Goal: Task Accomplishment & Management: Complete application form

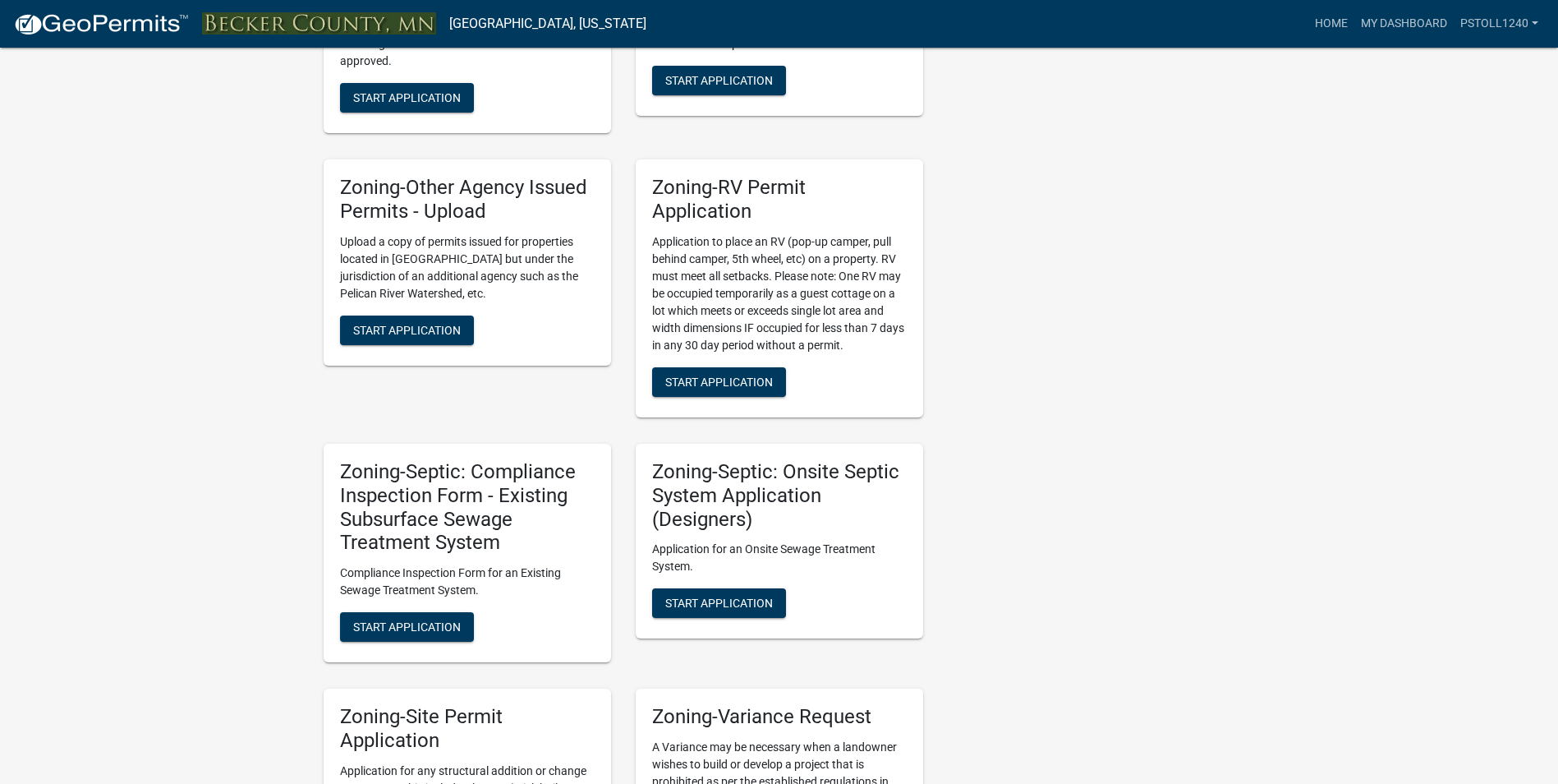
scroll to position [1217, 0]
click at [381, 624] on span "Start Application" at bounding box center [407, 626] width 108 height 13
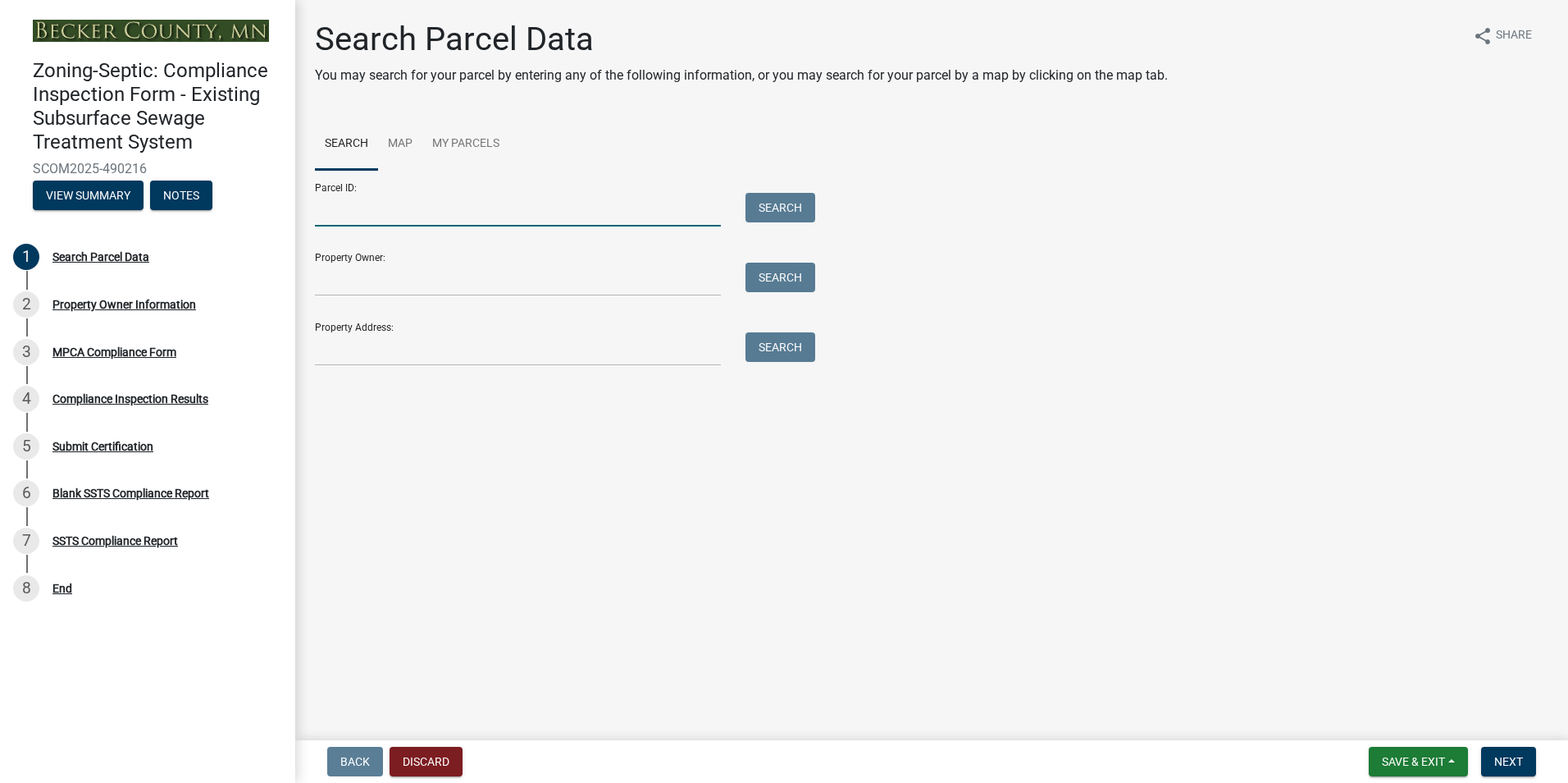
click at [348, 219] on input "Parcel ID:" at bounding box center [518, 209] width 406 height 33
type input "280101002"
click at [779, 192] on div "Parcel ID: 280101002 Search" at bounding box center [561, 198] width 492 height 57
click at [779, 204] on button "Search" at bounding box center [780, 207] width 70 height 29
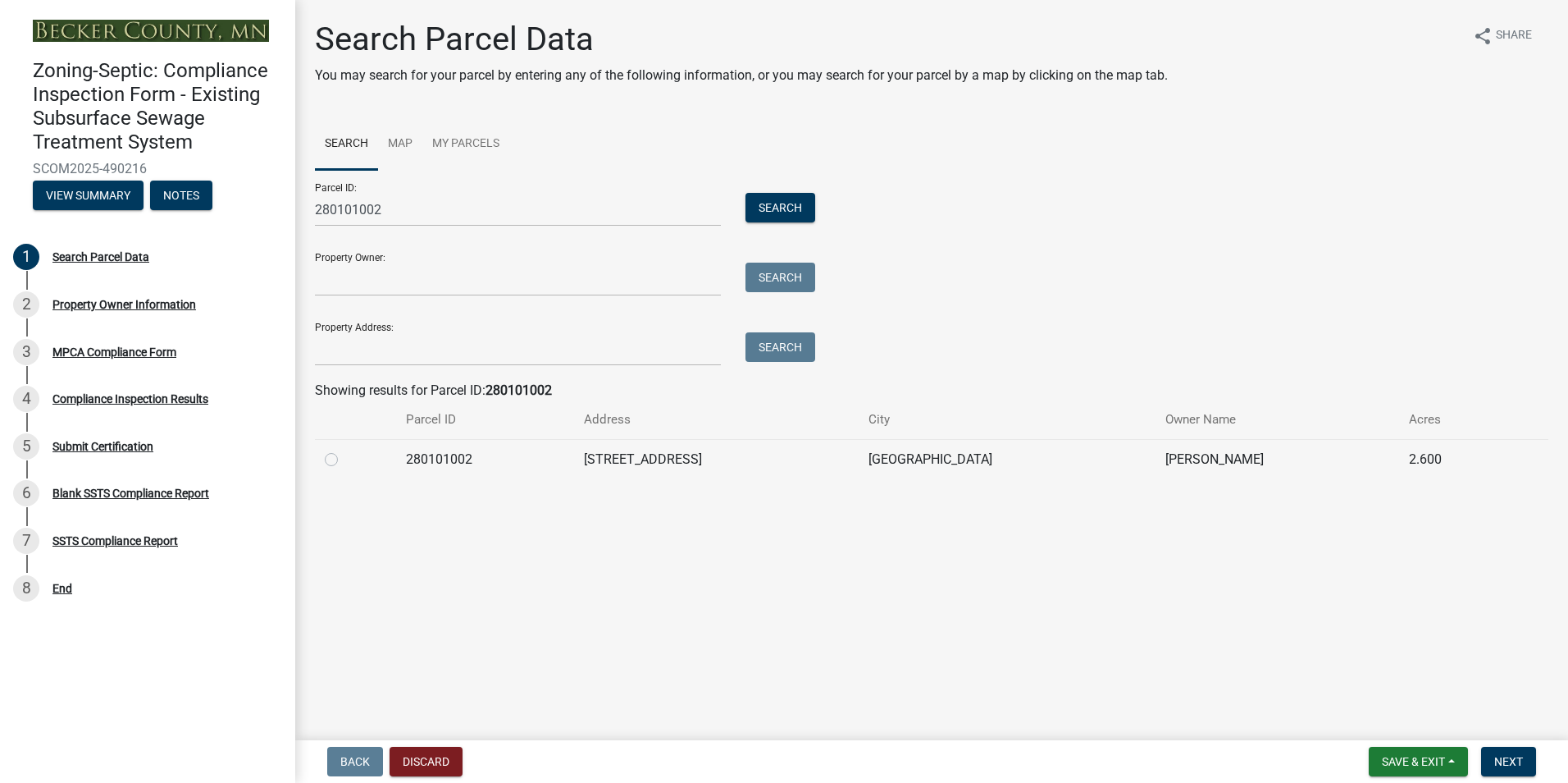
click at [344, 449] on label at bounding box center [344, 449] width 0 height 0
click at [344, 459] on input "radio" at bounding box center [349, 454] width 11 height 11
radio input "true"
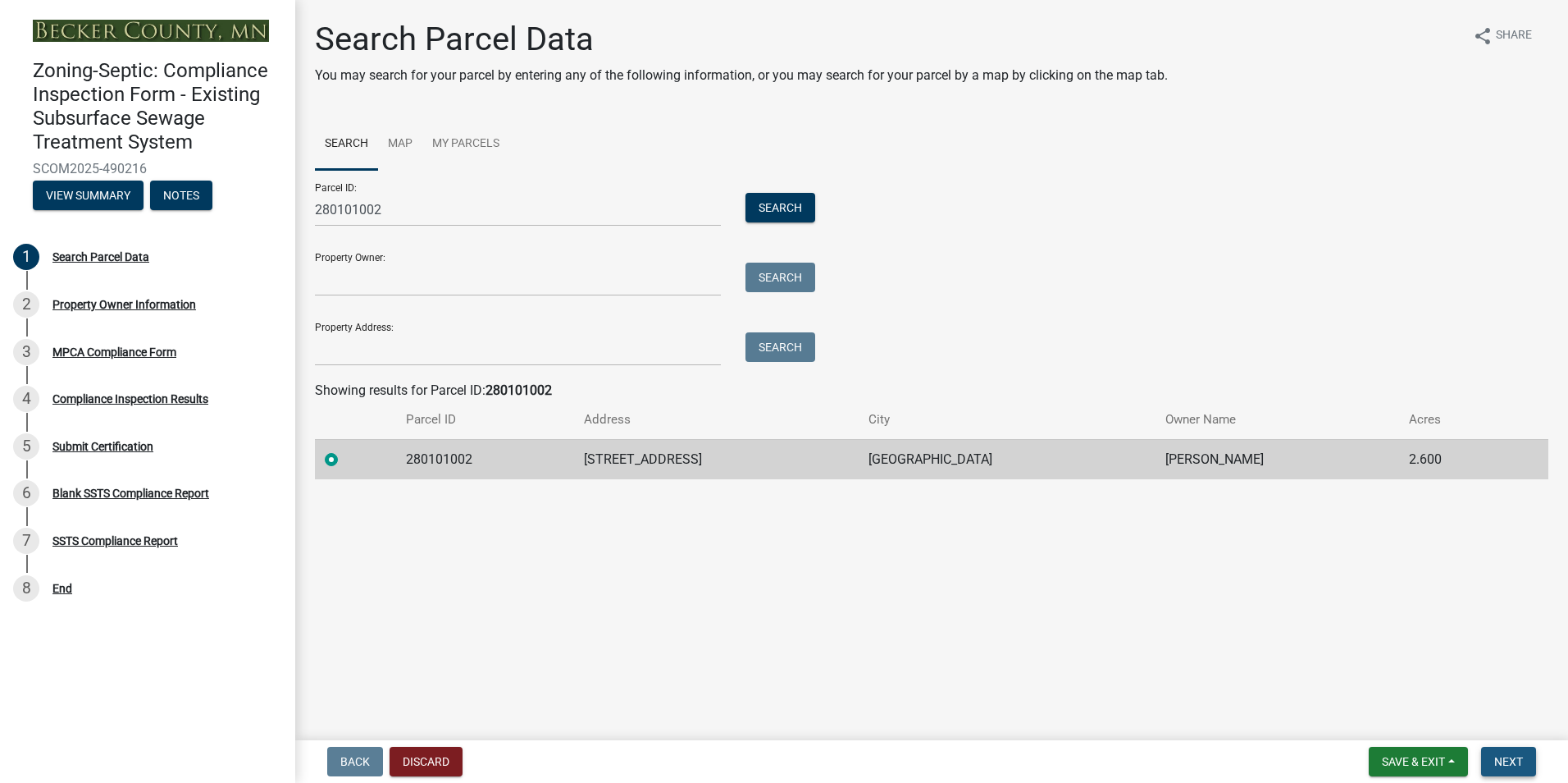
click at [1501, 756] on span "Next" at bounding box center [1509, 761] width 28 height 13
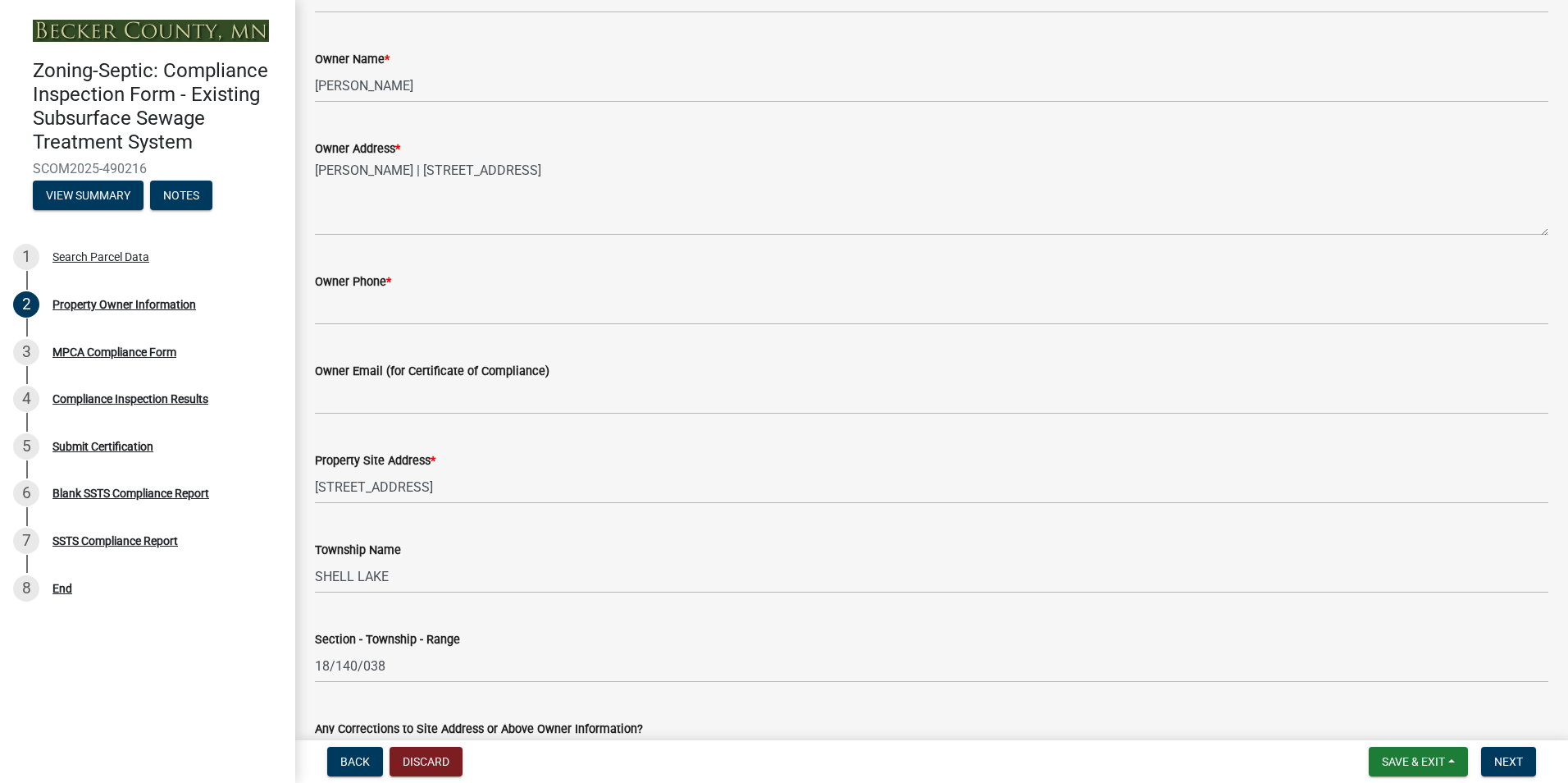
scroll to position [339, 0]
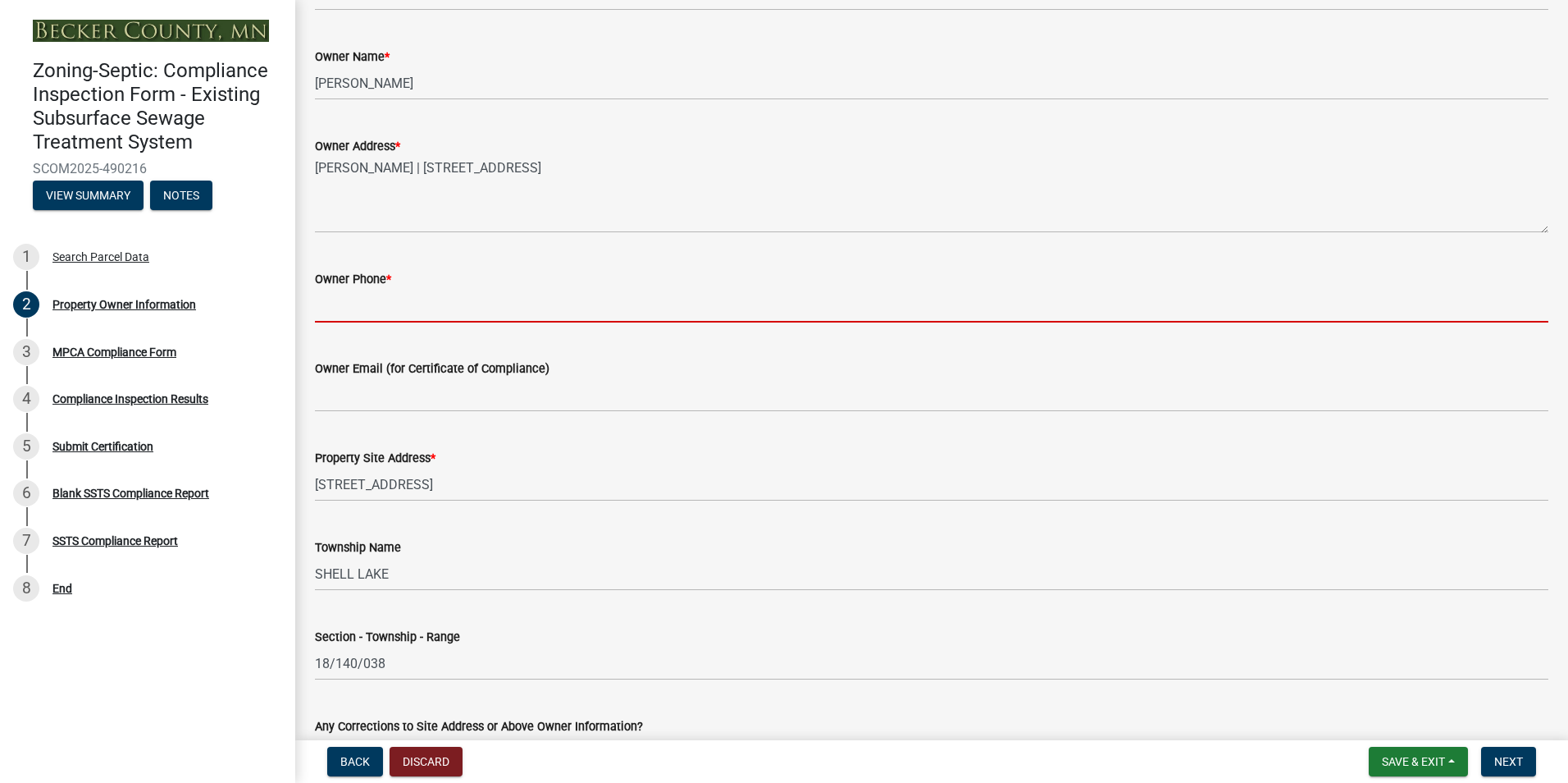
click at [338, 309] on input "Owner Phone *" at bounding box center [932, 305] width 1234 height 33
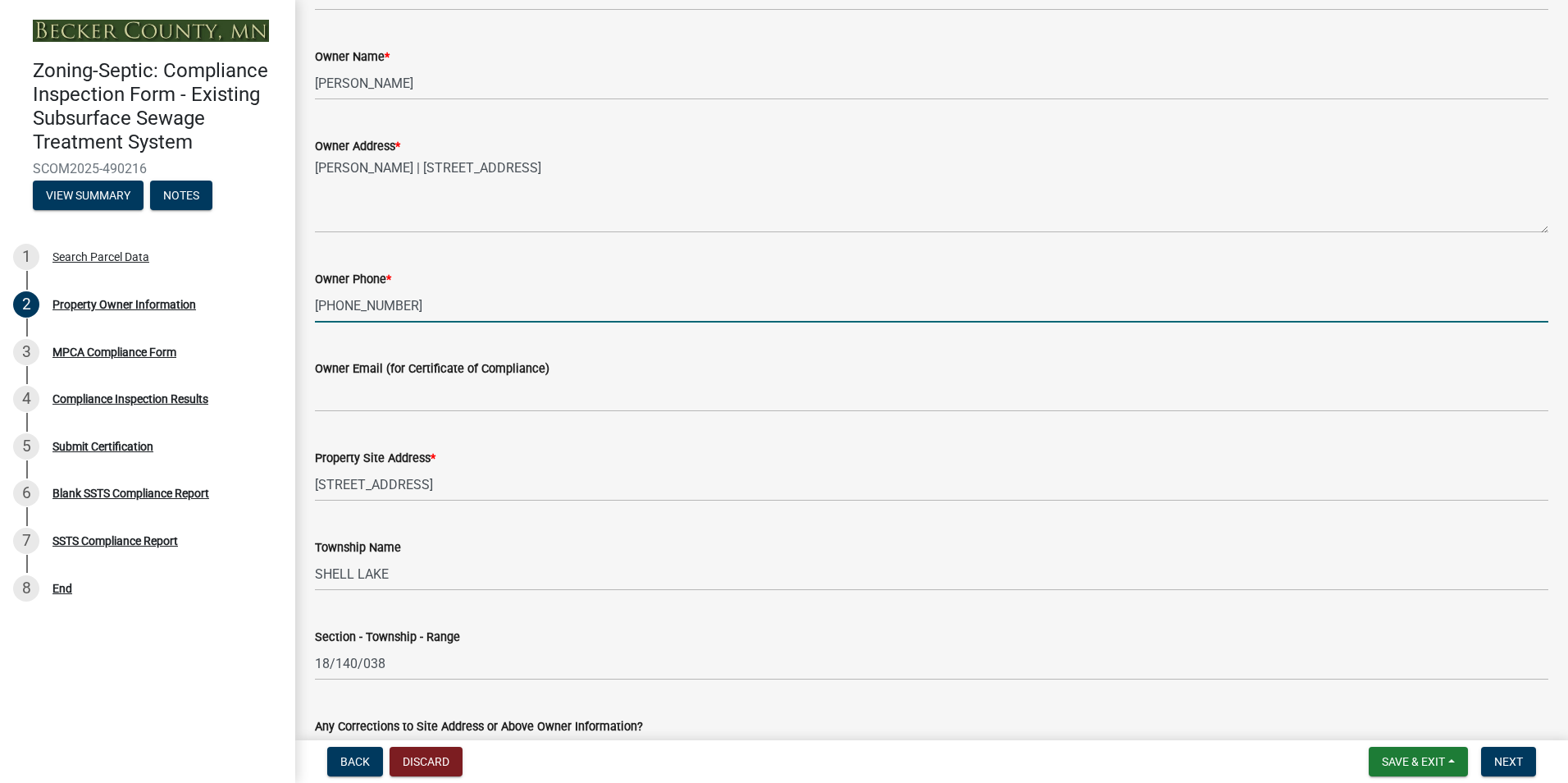
type input "[PHONE_NUMBER]"
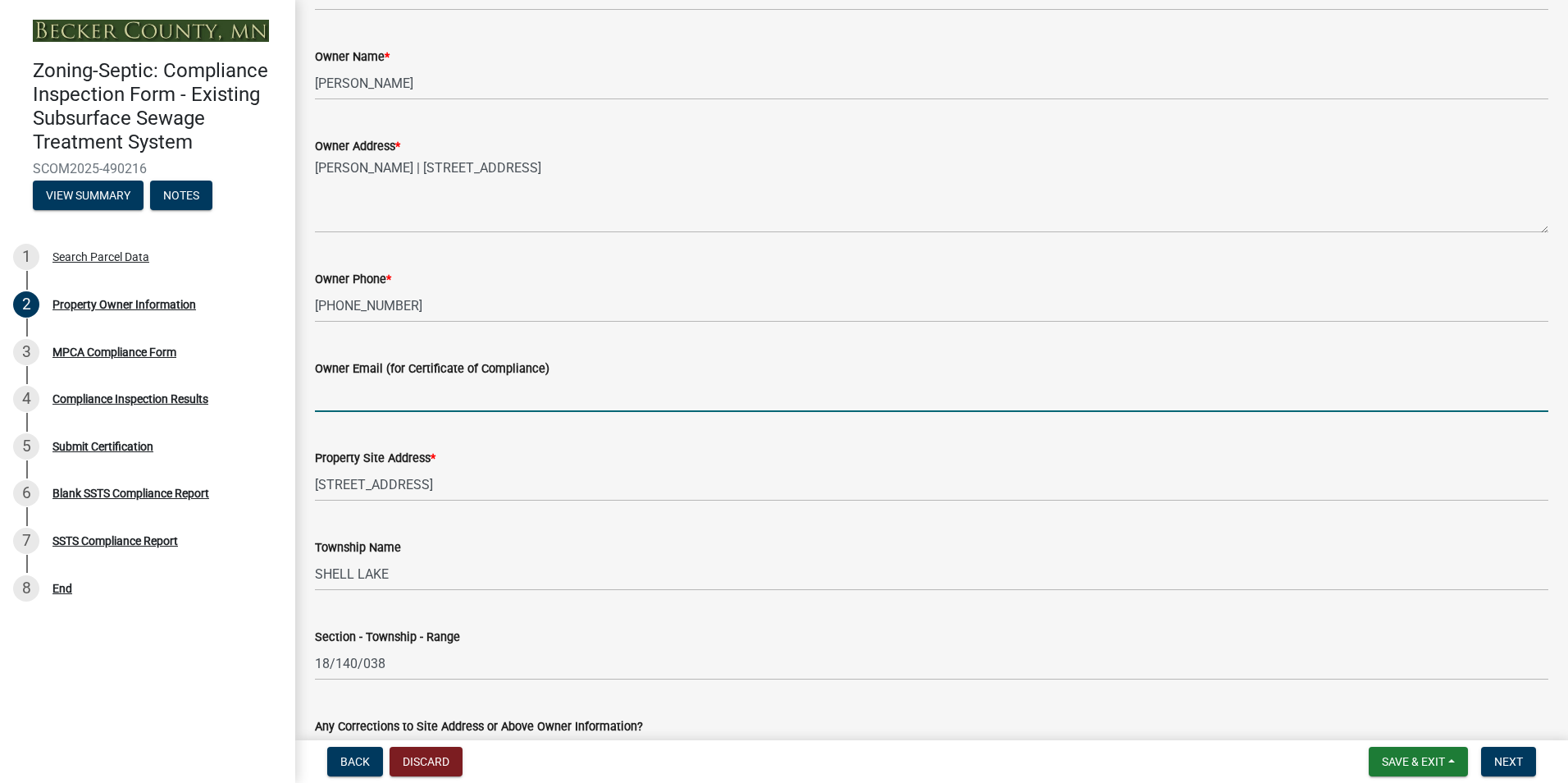
click at [331, 404] on input "Owner Email (for Certificate of Compliance)" at bounding box center [932, 395] width 1234 height 33
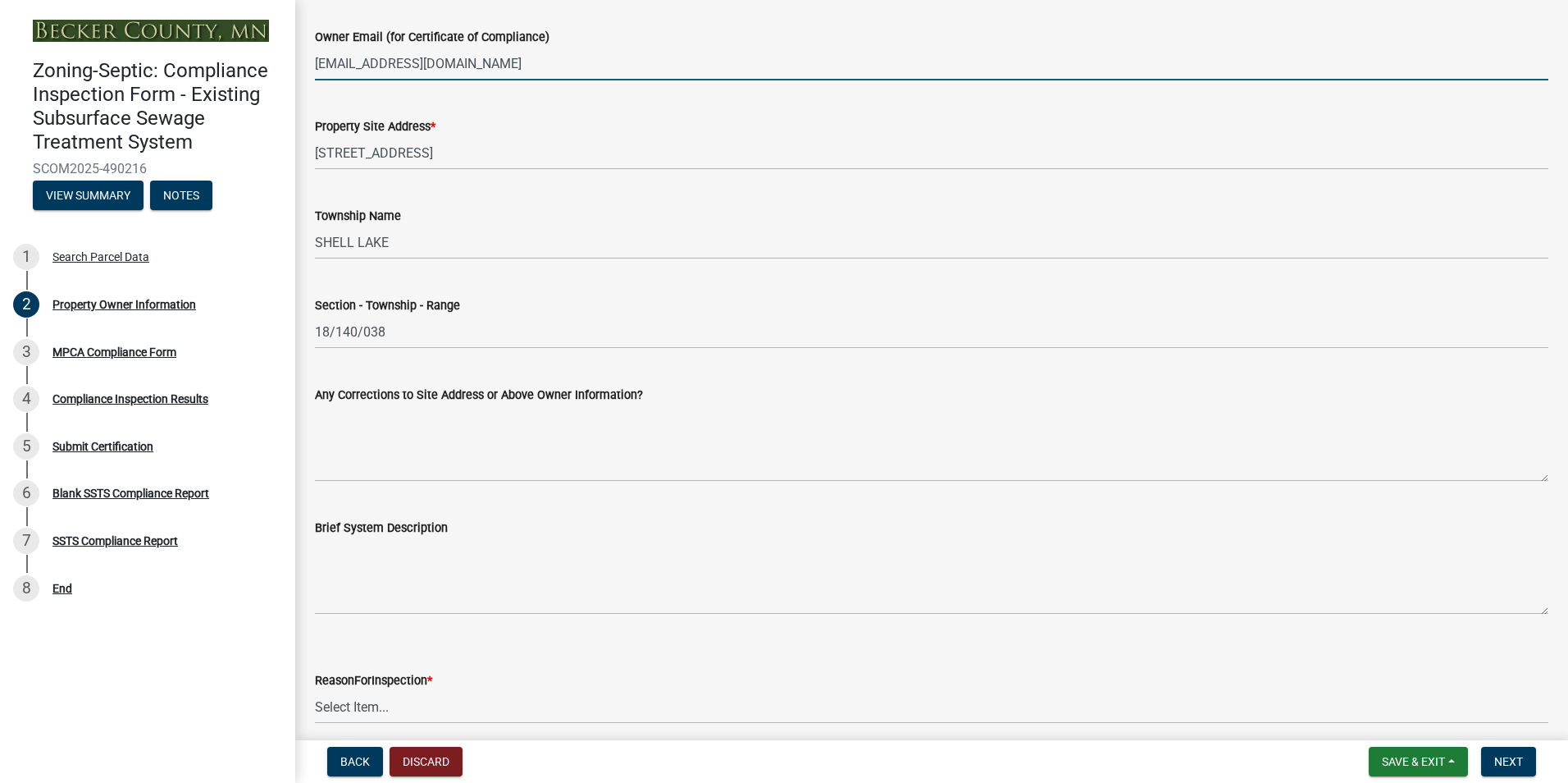
scroll to position [739, 0]
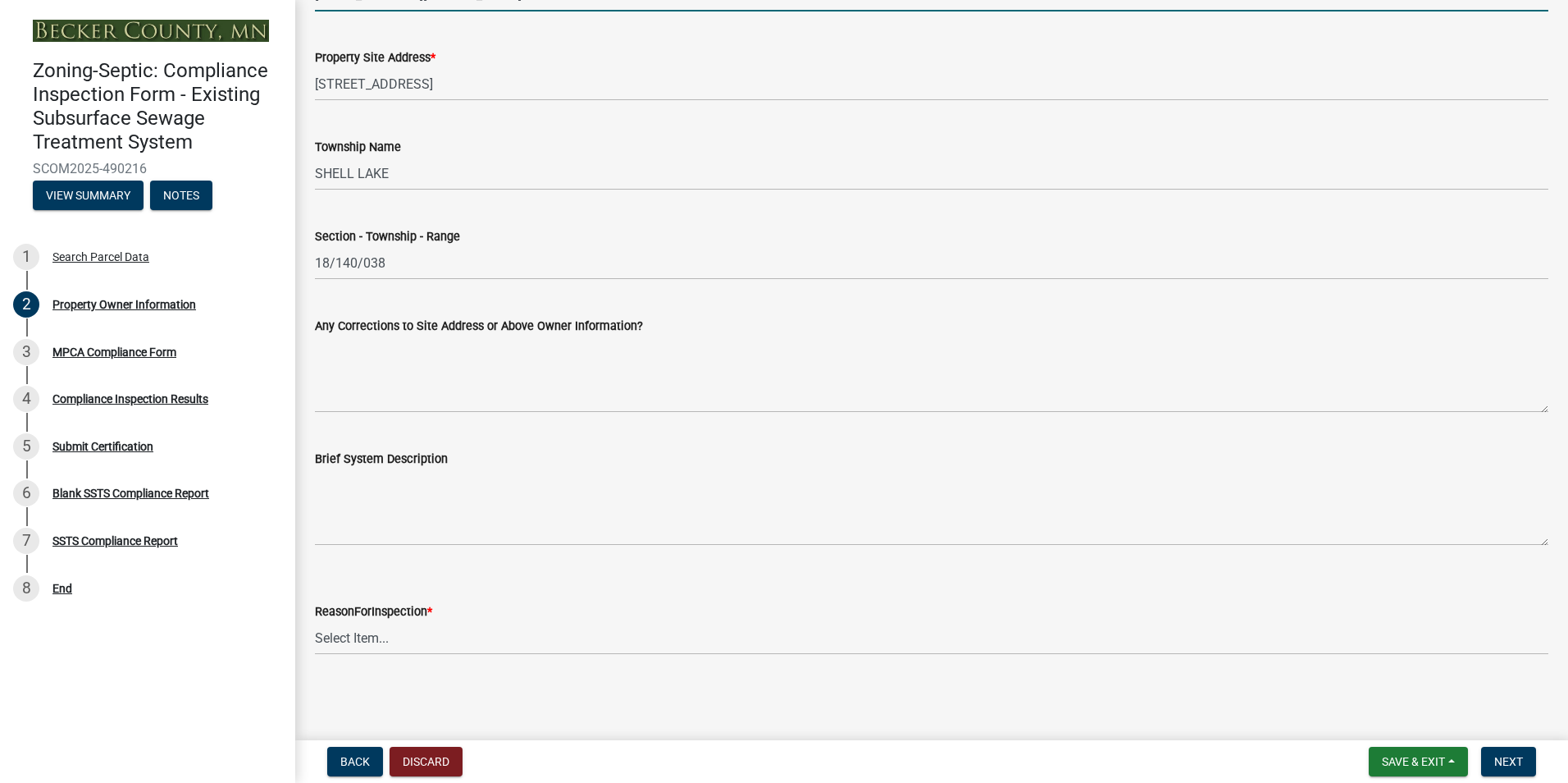
type input "[EMAIL_ADDRESS][DOMAIN_NAME]"
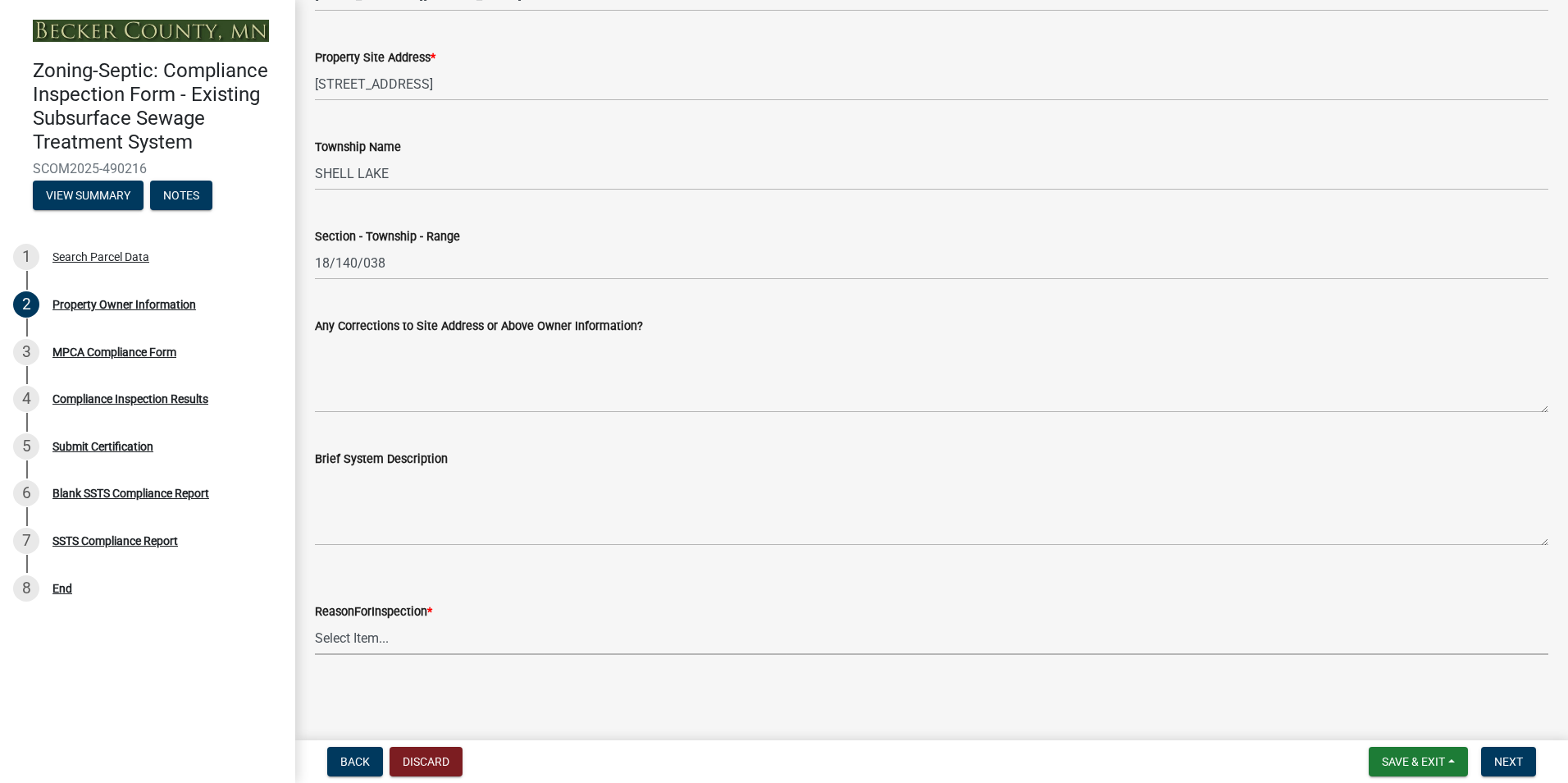
click at [356, 639] on select "Select Item... Property Sale Lake Study Required for Permit Other" at bounding box center [932, 638] width 1234 height 33
click at [315, 621] on select "Select Item... Property Sale Lake Study Required for Permit Other" at bounding box center [932, 638] width 1234 height 33
select select "d6fd99ce-8a43-4bcf-938d-761da4bf36de"
click at [1511, 760] on span "Next" at bounding box center [1509, 761] width 28 height 13
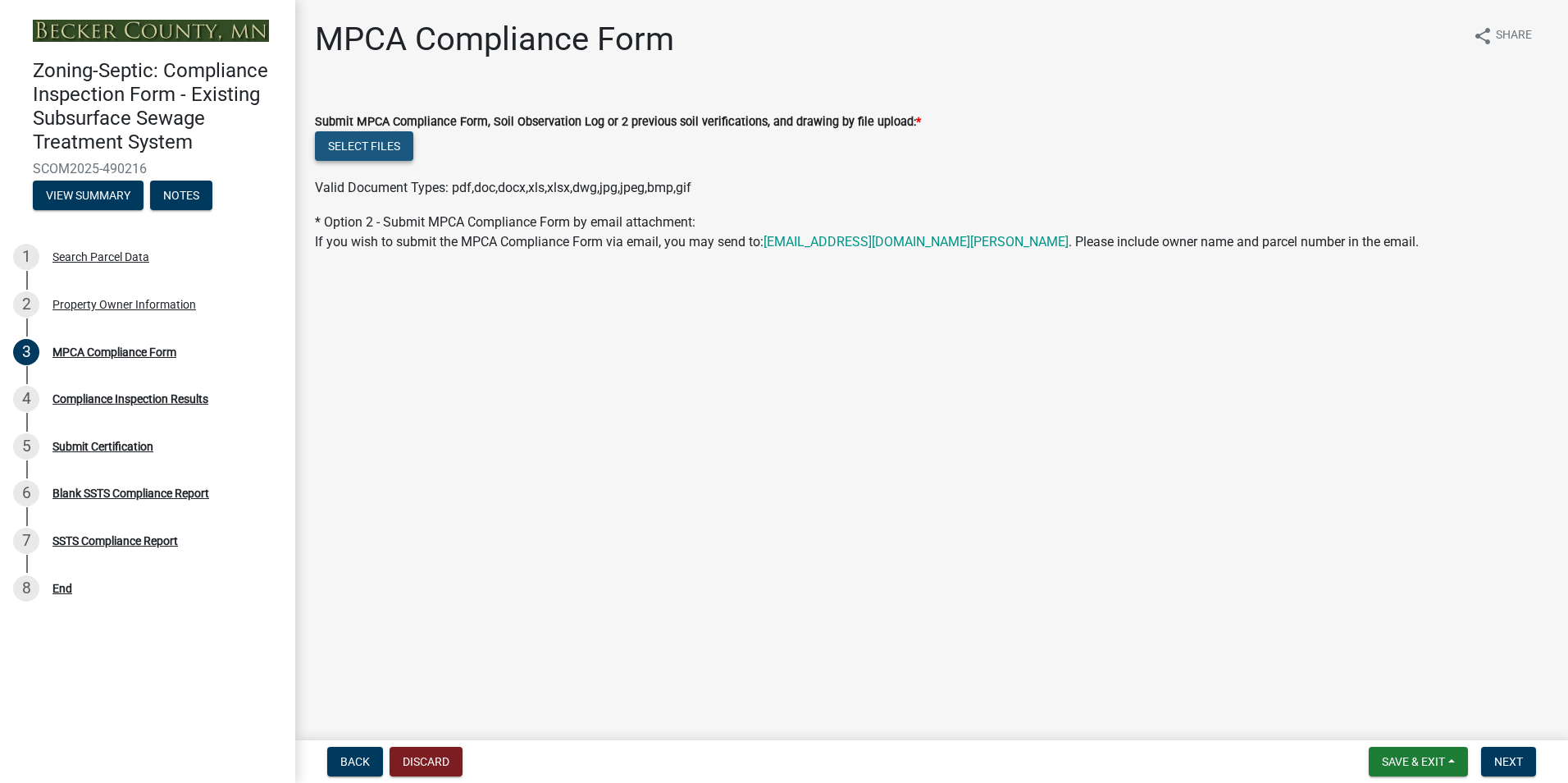
click at [368, 146] on button "Select files" at bounding box center [364, 145] width 98 height 29
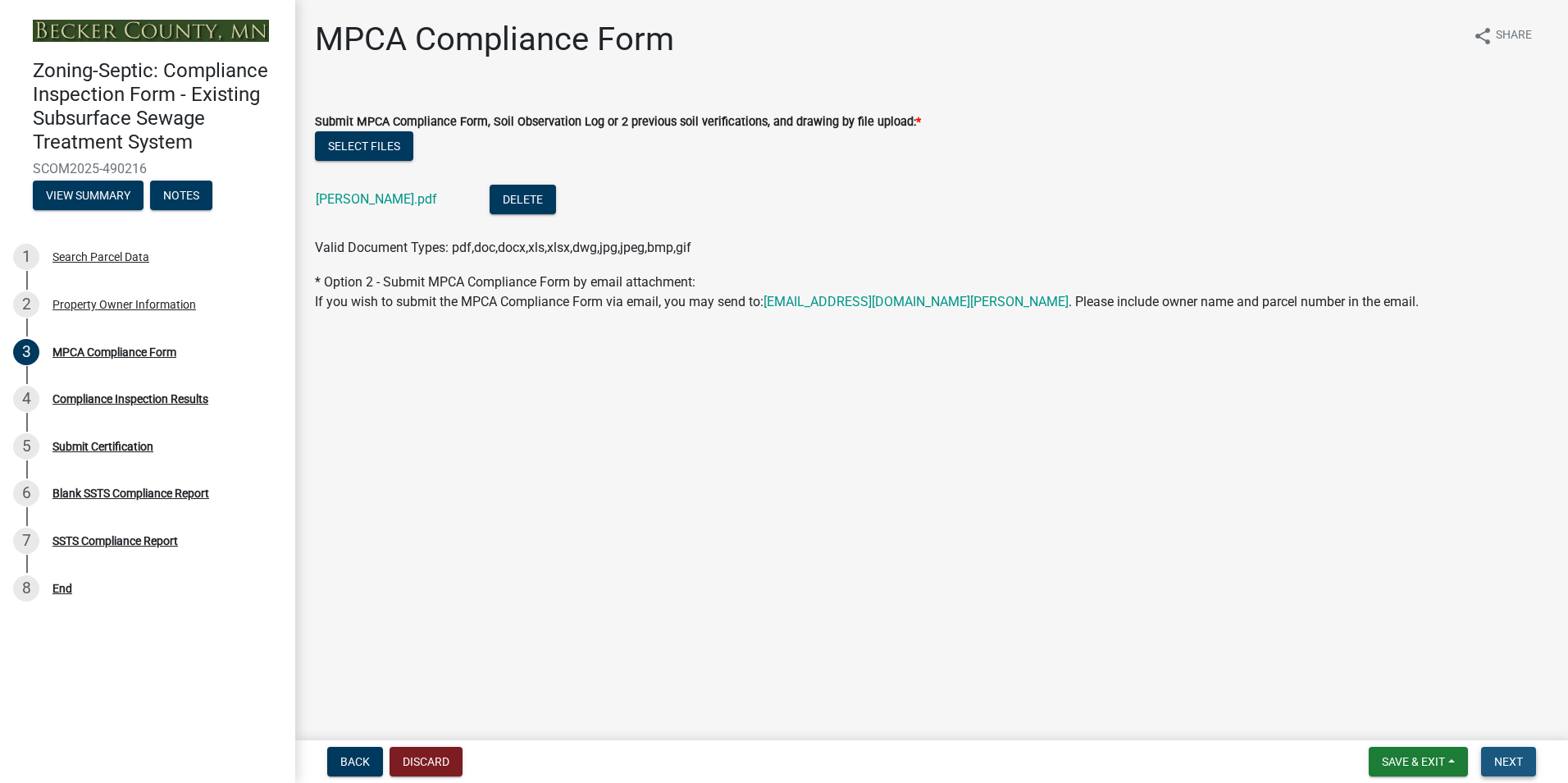
click at [1512, 756] on span "Next" at bounding box center [1509, 761] width 28 height 13
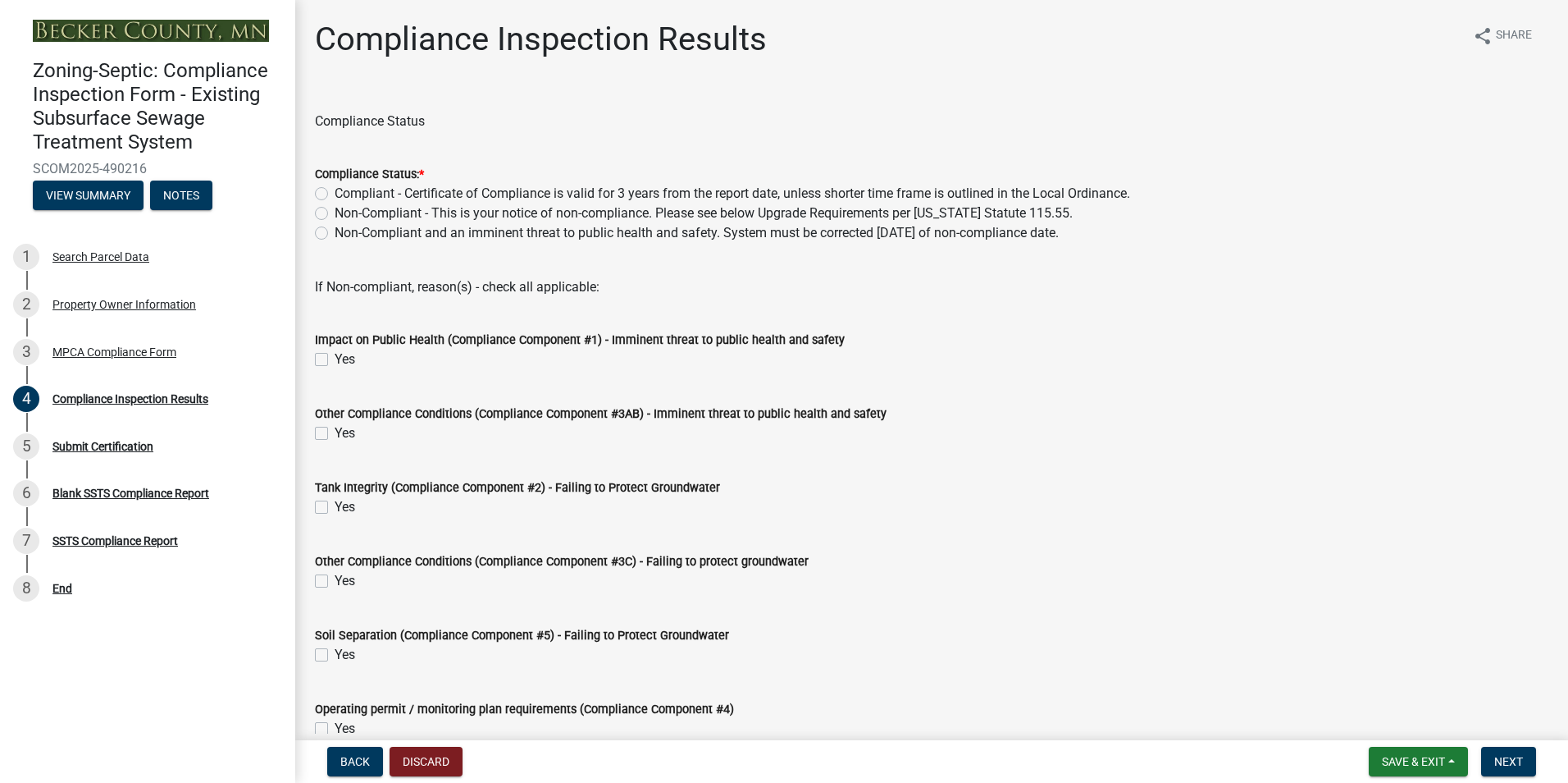
click at [334, 211] on label "Non-Compliant - This is your notice of non-compliance. Please see below Upgrade…" at bounding box center [703, 213] width 738 height 20
click at [334, 211] on input "Non-Compliant - This is your notice of non-compliance. Please see below Upgrade…" at bounding box center [339, 208] width 11 height 11
radio input "true"
click at [334, 211] on label "Non-Compliant - This is your notice of non-compliance. Please see below Upgrade…" at bounding box center [703, 213] width 738 height 20
click at [334, 211] on input "Non-Compliant - This is your notice of non-compliance. Please see below Upgrade…" at bounding box center [339, 208] width 11 height 11
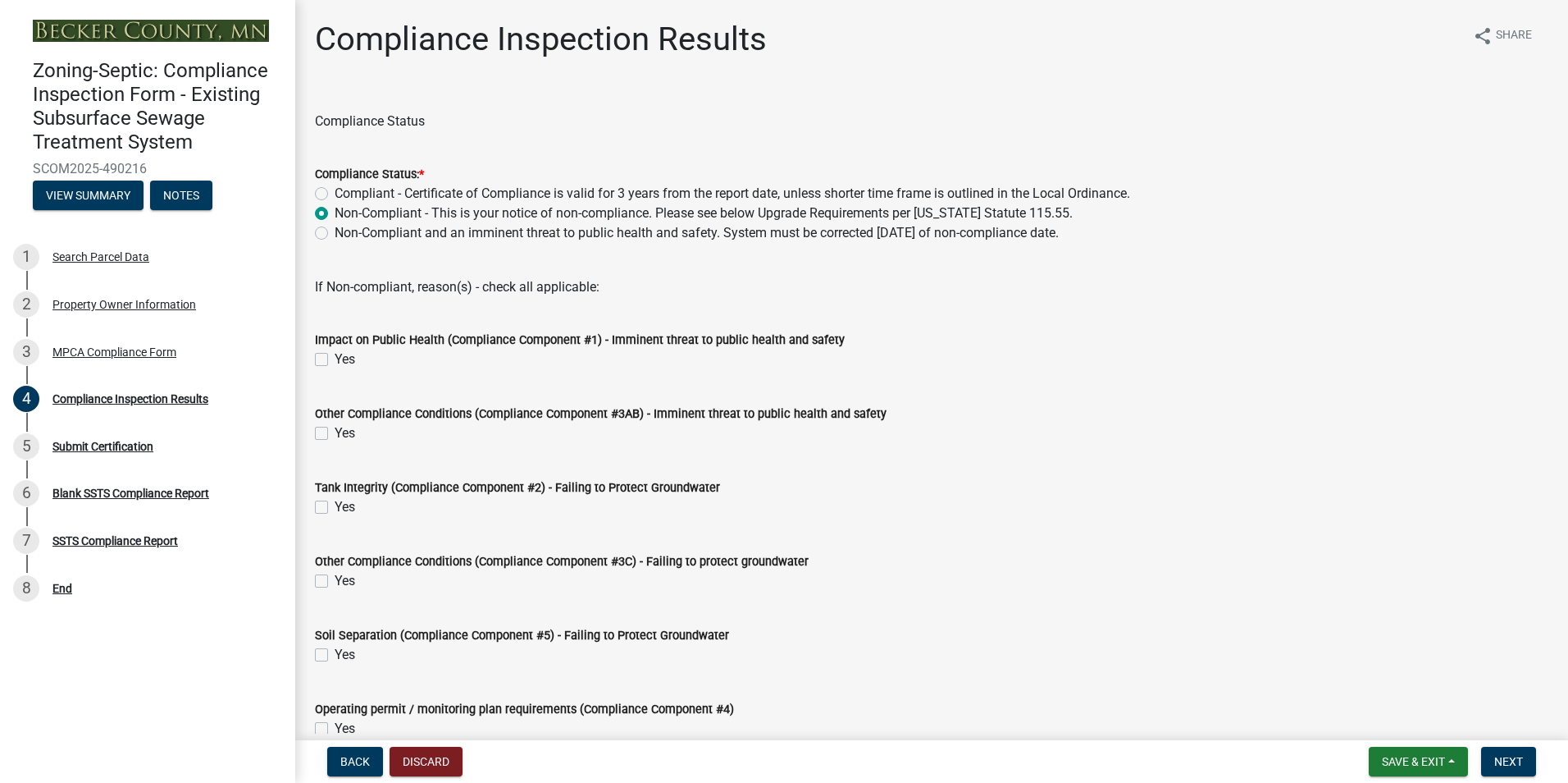
click at [334, 229] on label "Non-Compliant and an imminent threat to public health and safety. System must b…" at bounding box center [696, 233] width 724 height 20
click at [334, 229] on input "Non-Compliant and an imminent threat to public health and safety. System must b…" at bounding box center [339, 228] width 11 height 11
radio input "true"
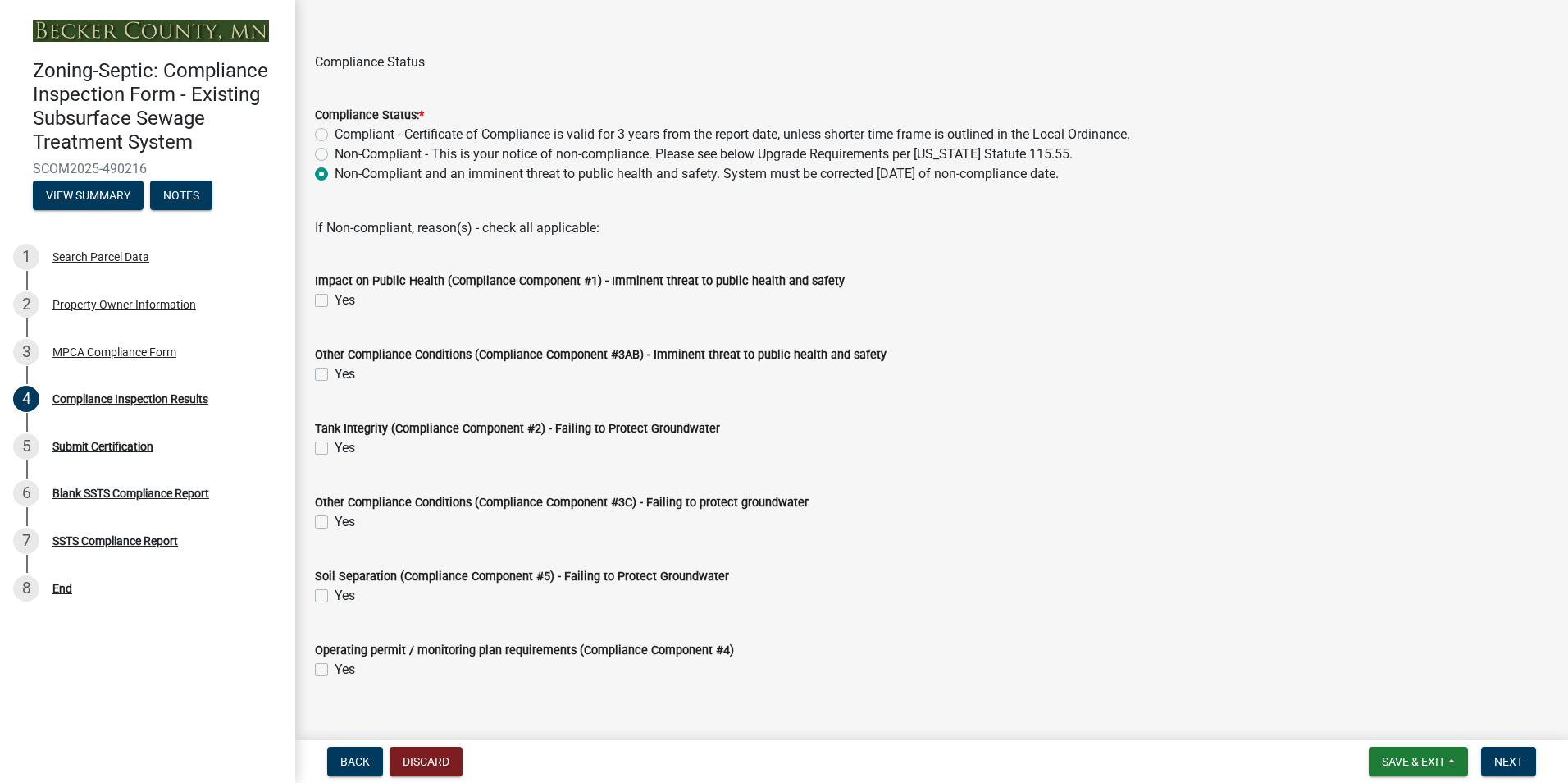
scroll to position [60, 0]
click at [334, 298] on label "Yes" at bounding box center [344, 299] width 21 height 20
click at [334, 298] on input "Yes" at bounding box center [339, 294] width 11 height 11
checkbox input "true"
click at [1506, 755] on span "Next" at bounding box center [1509, 761] width 28 height 13
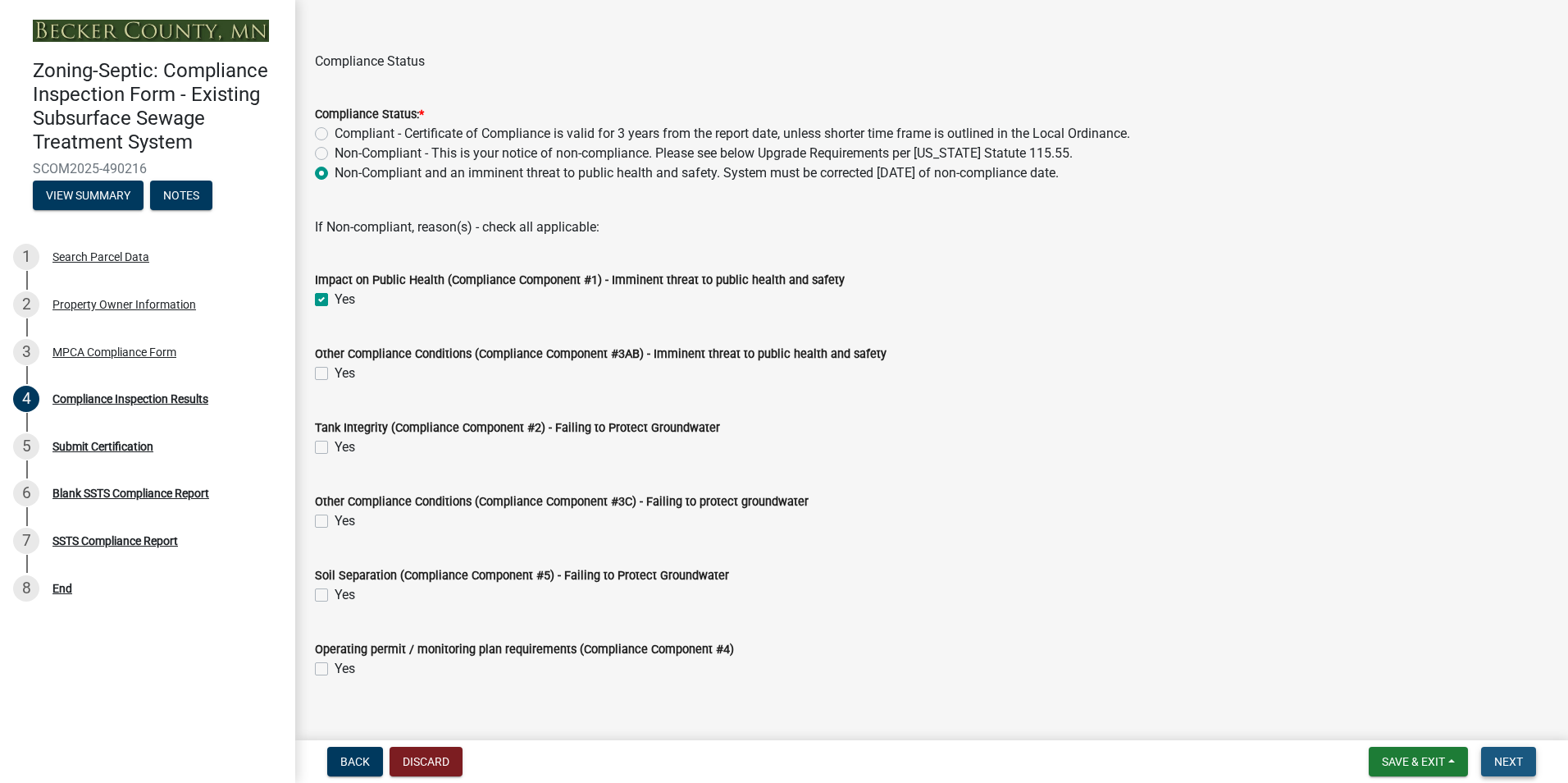
scroll to position [0, 0]
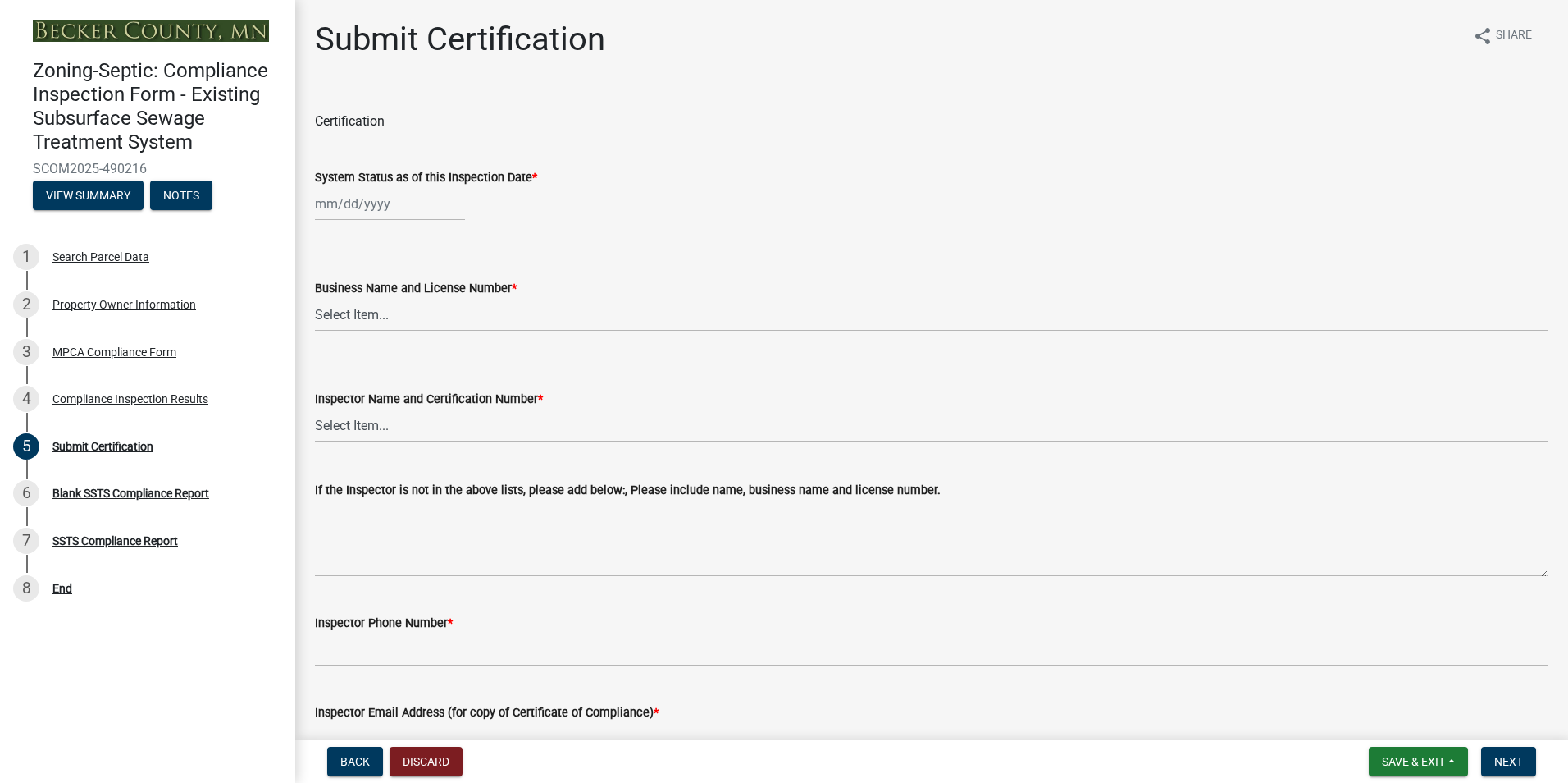
select select "10"
select select "2025"
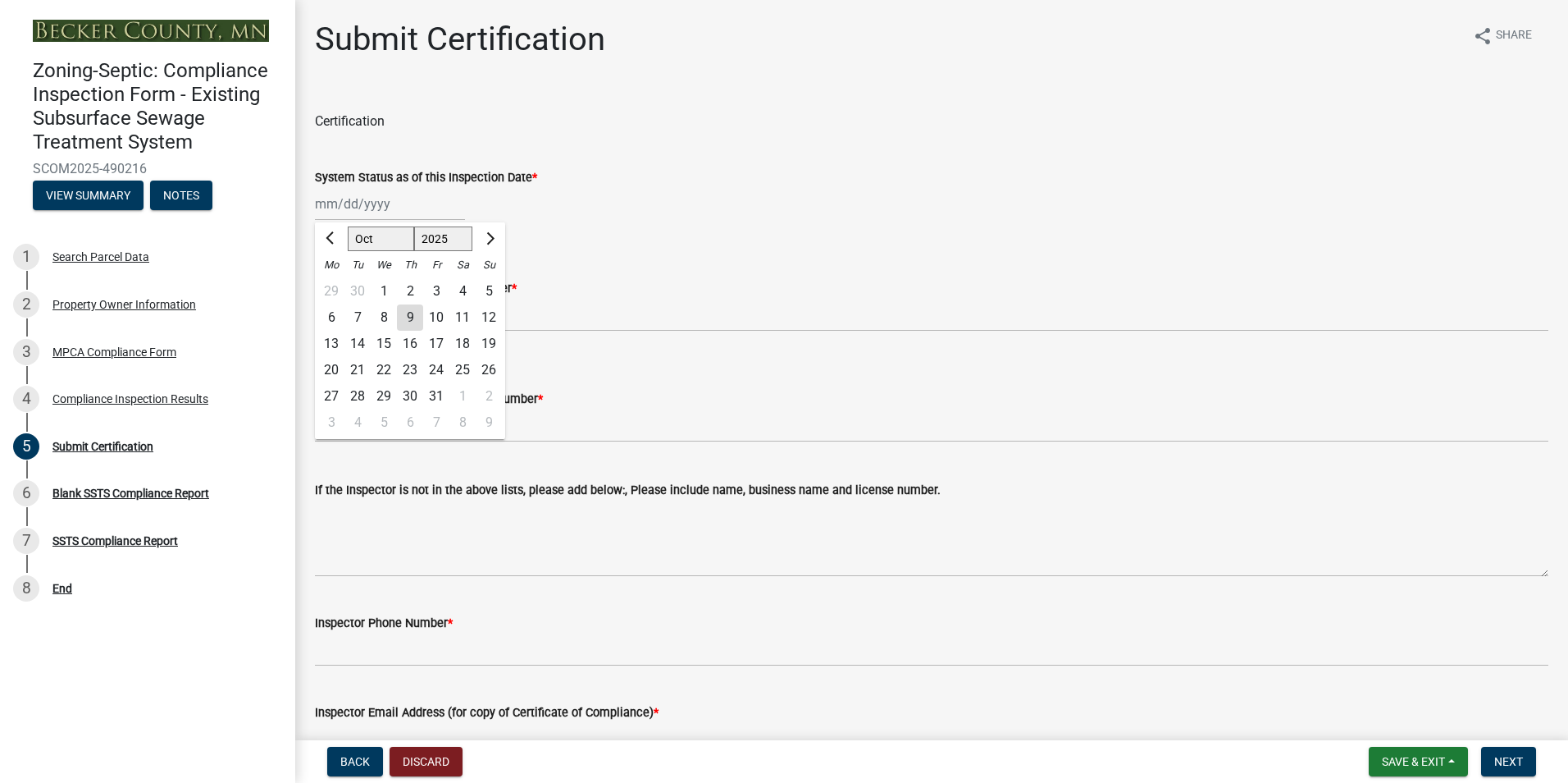
click at [358, 205] on div "[PERSON_NAME] Feb Mar Apr [PERSON_NAME][DATE] Oct Nov [DATE] 1526 1527 1528 152…" at bounding box center [390, 203] width 150 height 33
click at [379, 308] on div "8" at bounding box center [383, 317] width 26 height 26
type input "[DATE]"
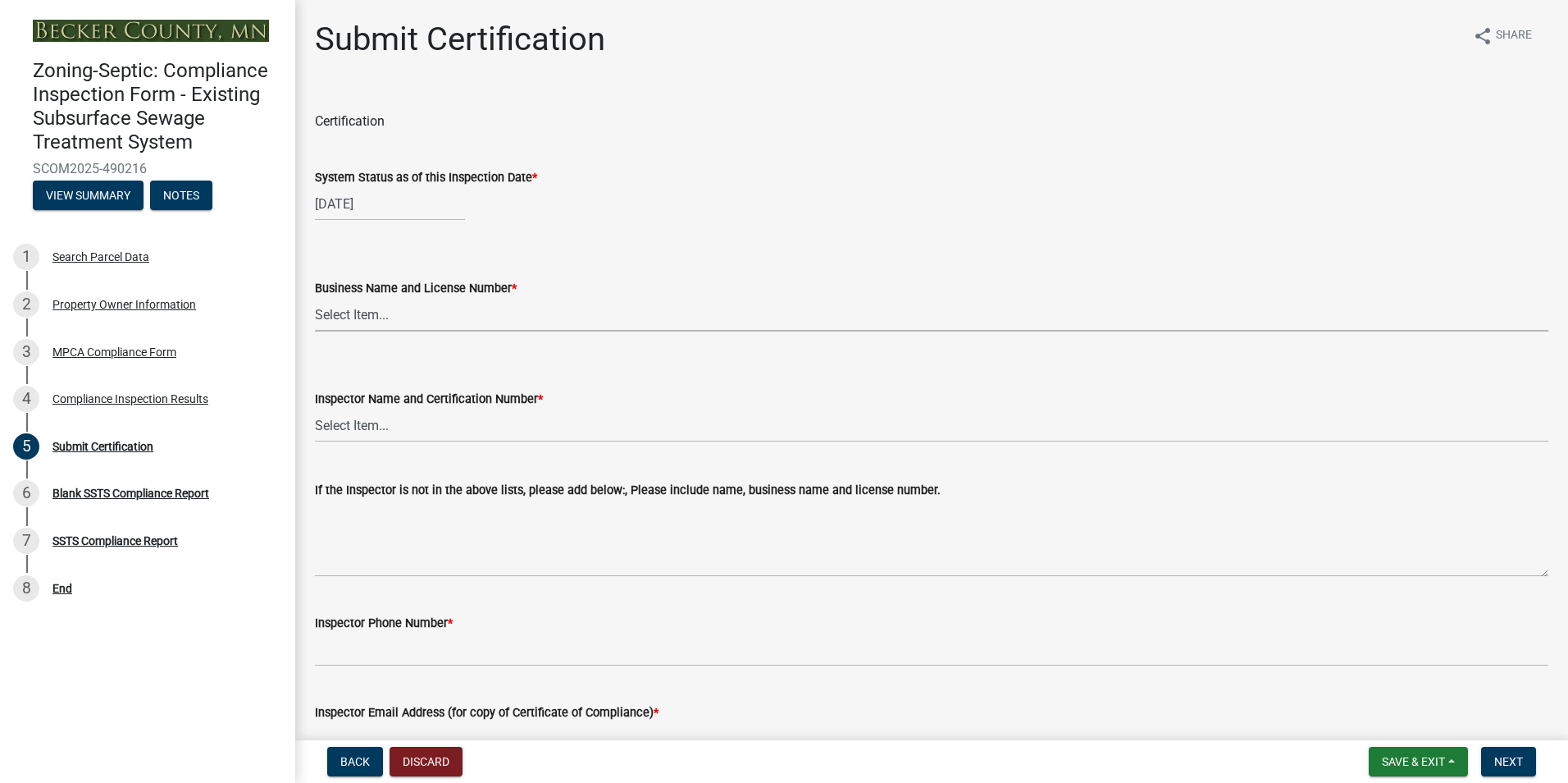
click at [365, 319] on select "Select Item... OTHER – Not listed (please add in next field and we will add to …" at bounding box center [932, 314] width 1234 height 33
click at [315, 298] on select "Select Item... OTHER – Not listed (please add in next field and we will add to …" at bounding box center [932, 314] width 1234 height 33
select select "6cb55102-04ca-4fa6-a18d-df345860fceb"
click at [360, 417] on select "Select Item... OTHER – Not listed (please add in next field and we will add to …" at bounding box center [932, 425] width 1234 height 33
click at [315, 409] on select "Select Item... OTHER – Not listed (please add in next field and we will add to …" at bounding box center [932, 425] width 1234 height 33
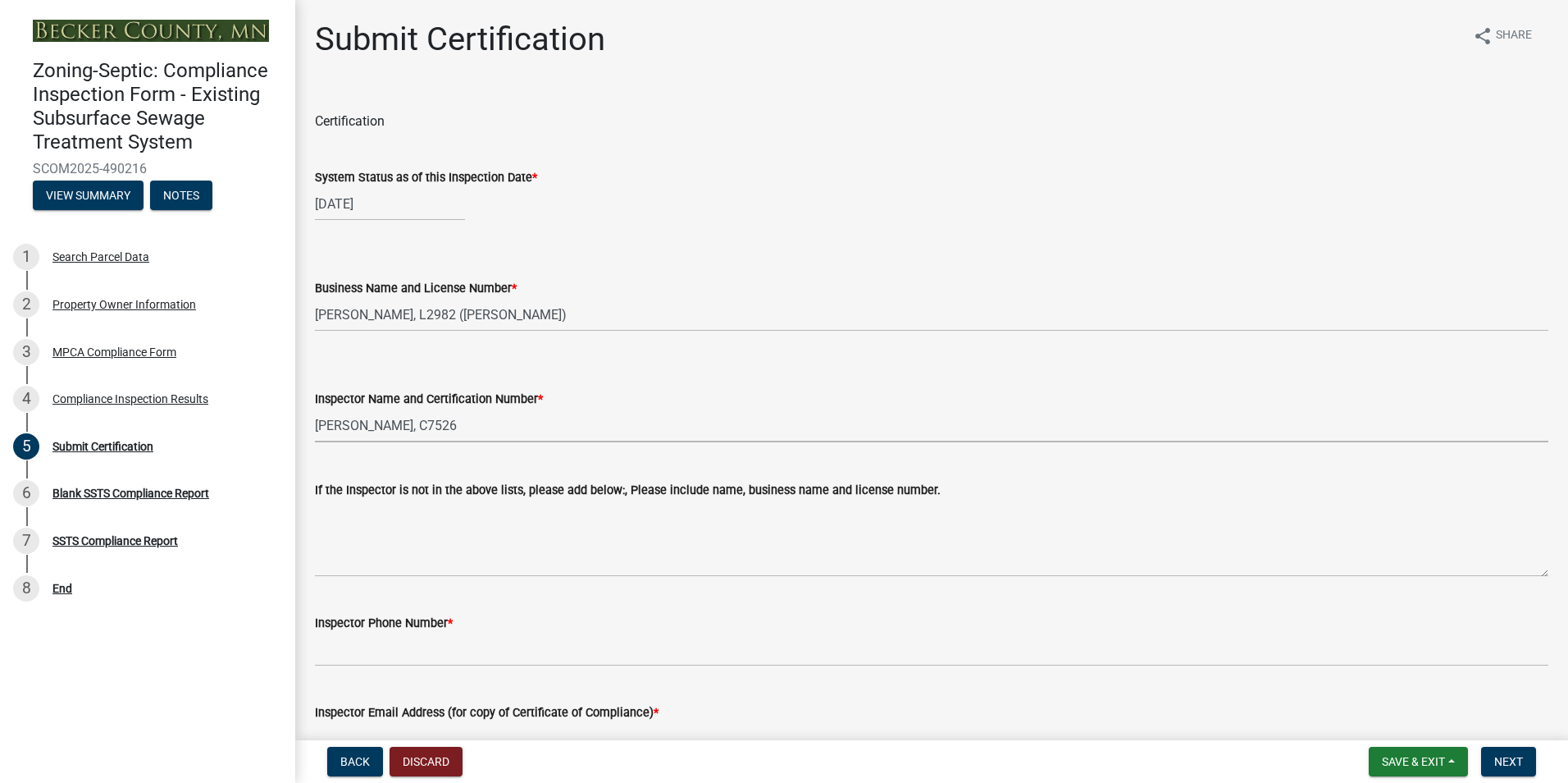
select select "dc89faac-9f44-4363-befa-aff2aab8b849"
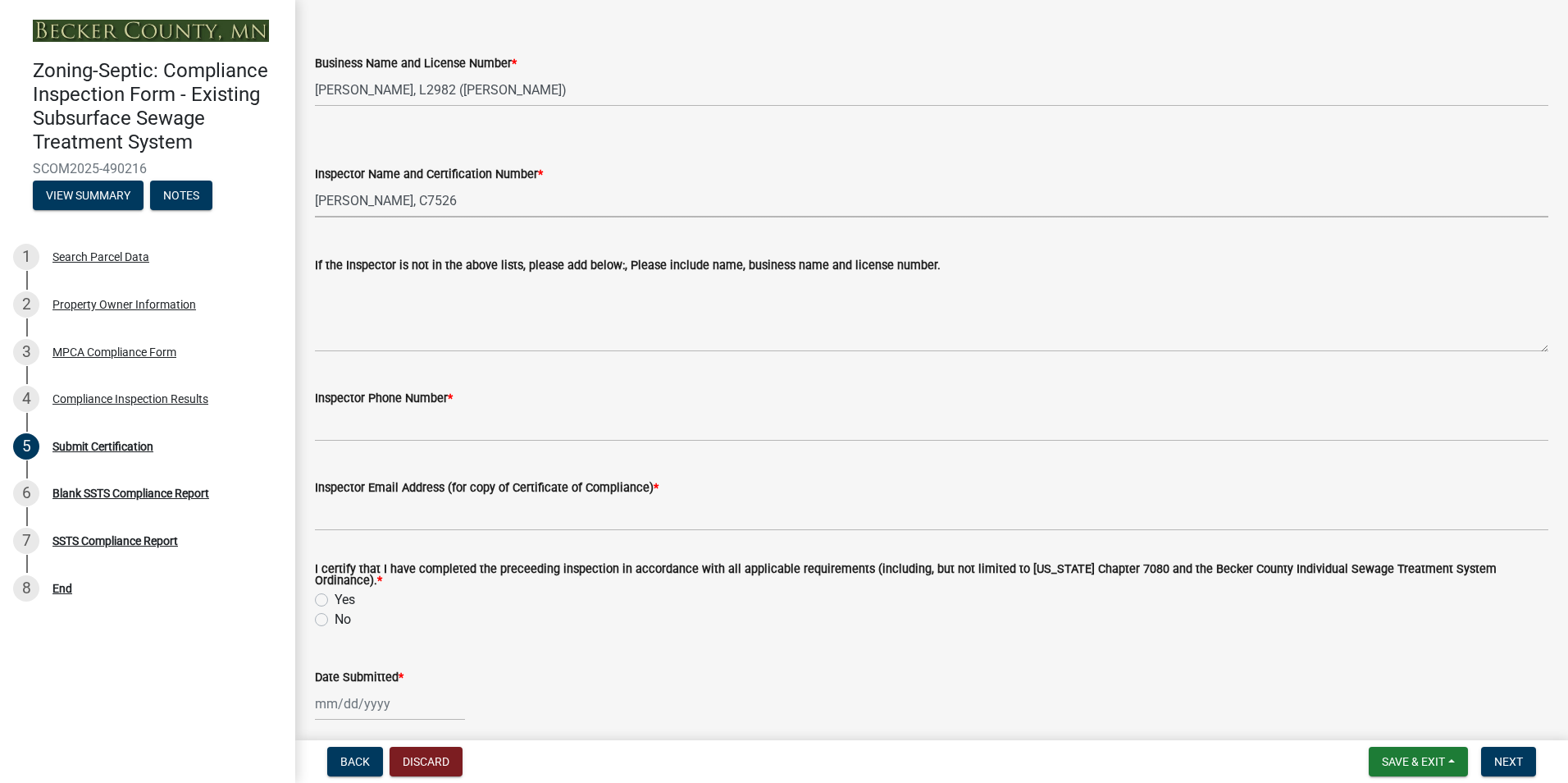
scroll to position [402, 0]
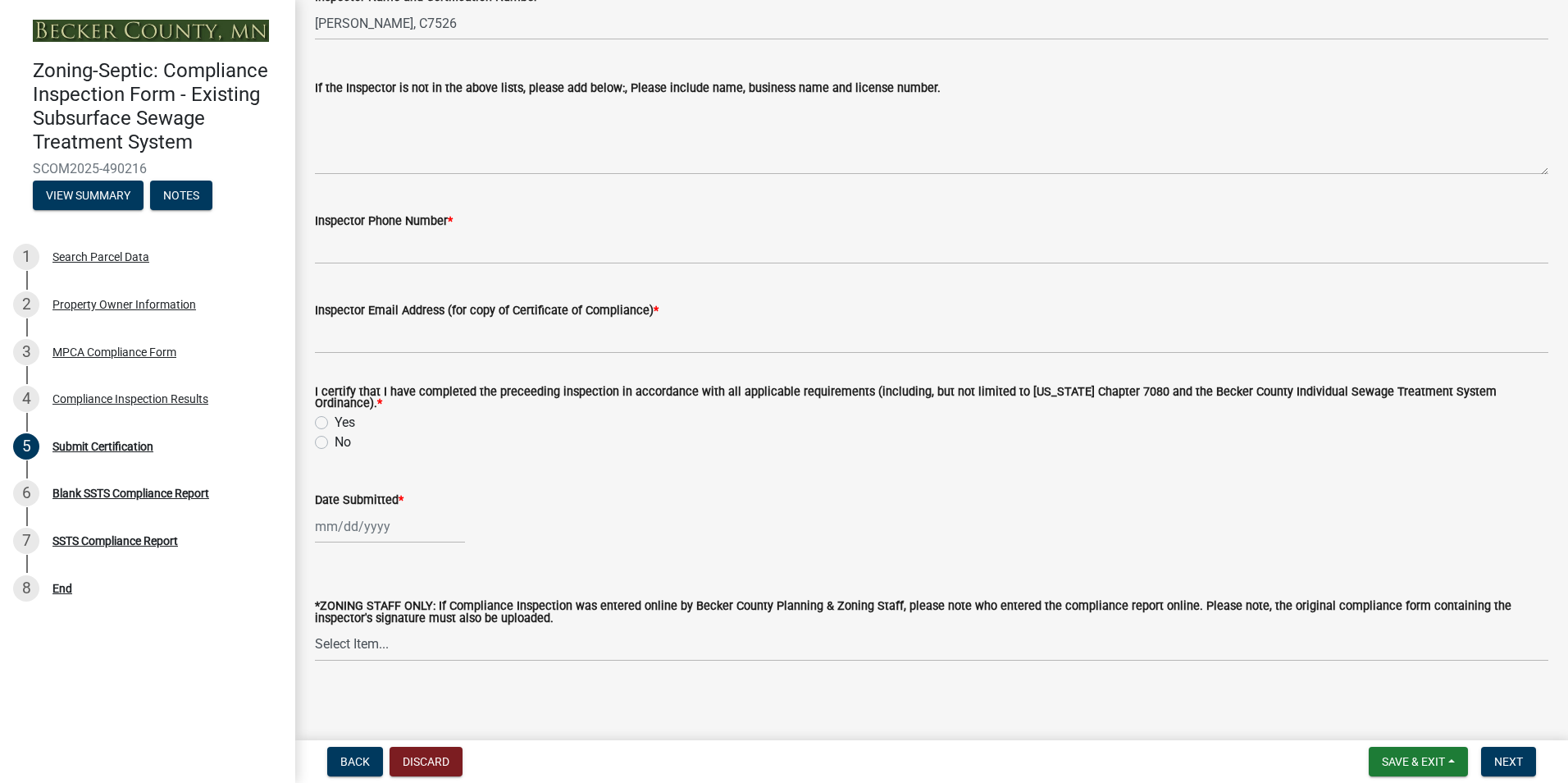
click at [449, 457] on wm-data-entity-input "I certify that I have completed the preceeding inspection in accordance with al…" at bounding box center [932, 417] width 1234 height 100
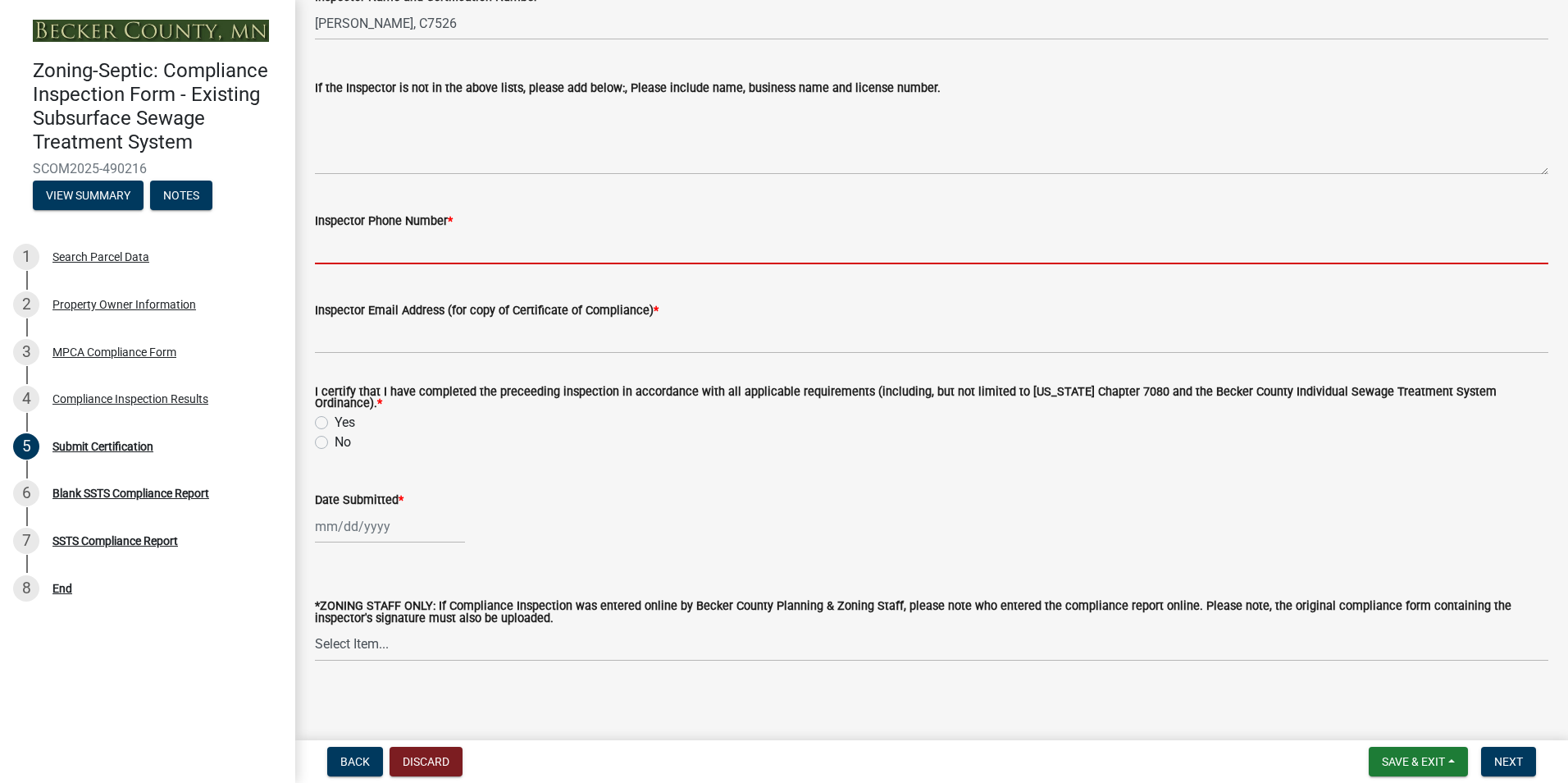
click at [397, 254] on input "Inspector Phone Number *" at bounding box center [932, 247] width 1234 height 33
type input "2188391849"
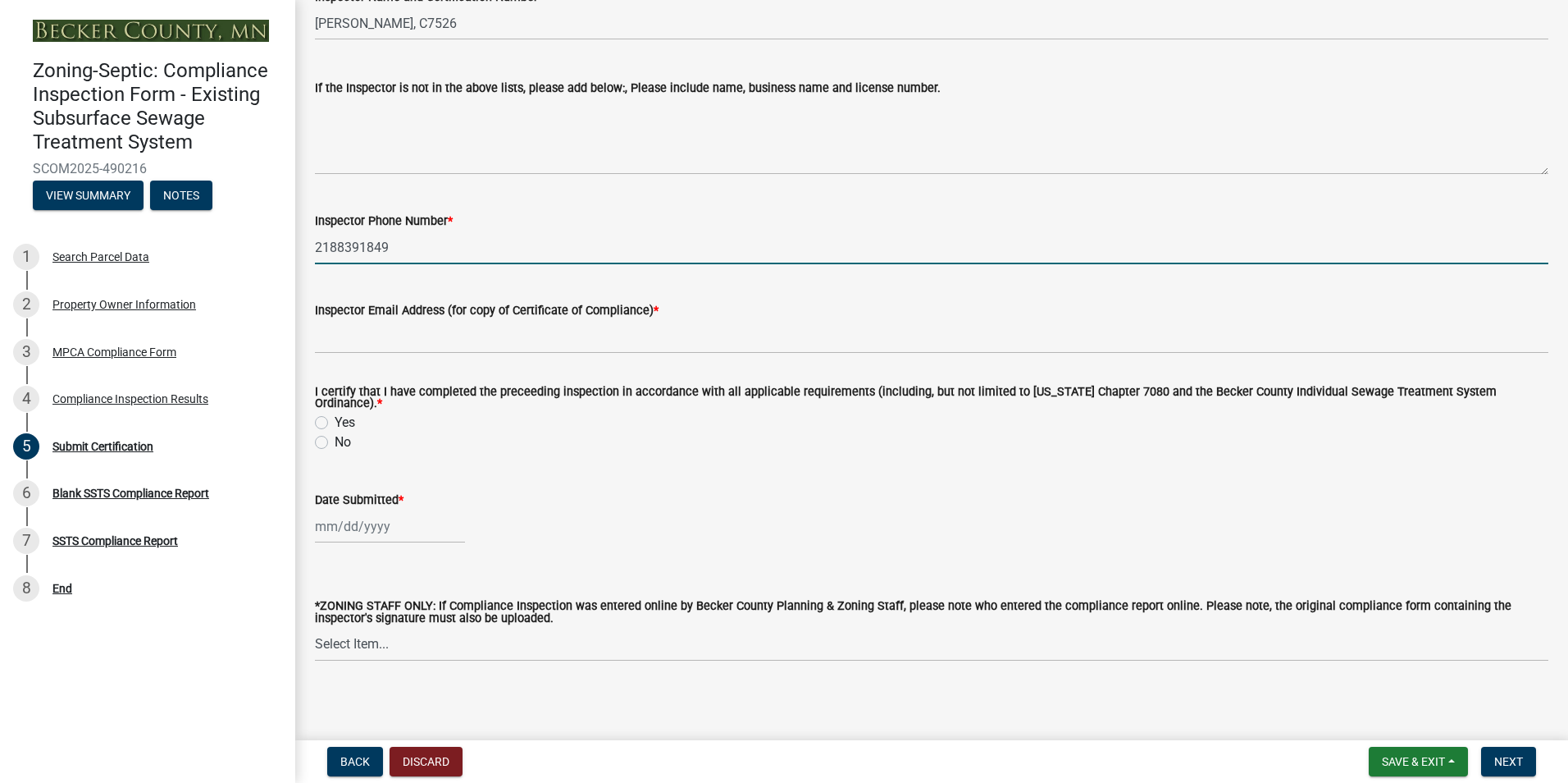
type input "[EMAIL_ADDRESS][DOMAIN_NAME]"
type input "[DATE]"
select select "10"
select select "2025"
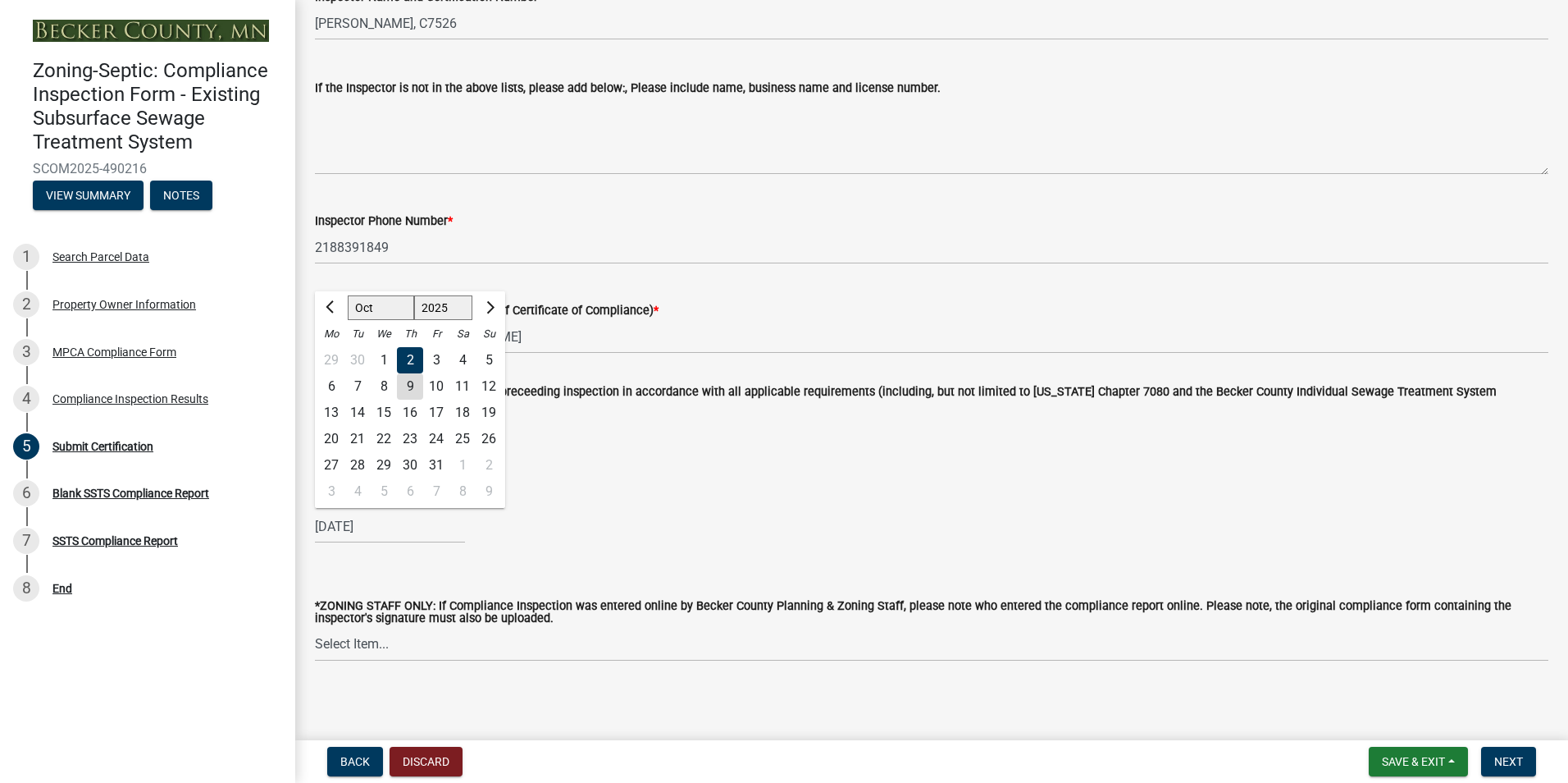
click at [409, 377] on div "9" at bounding box center [409, 386] width 26 height 26
type input "[DATE]"
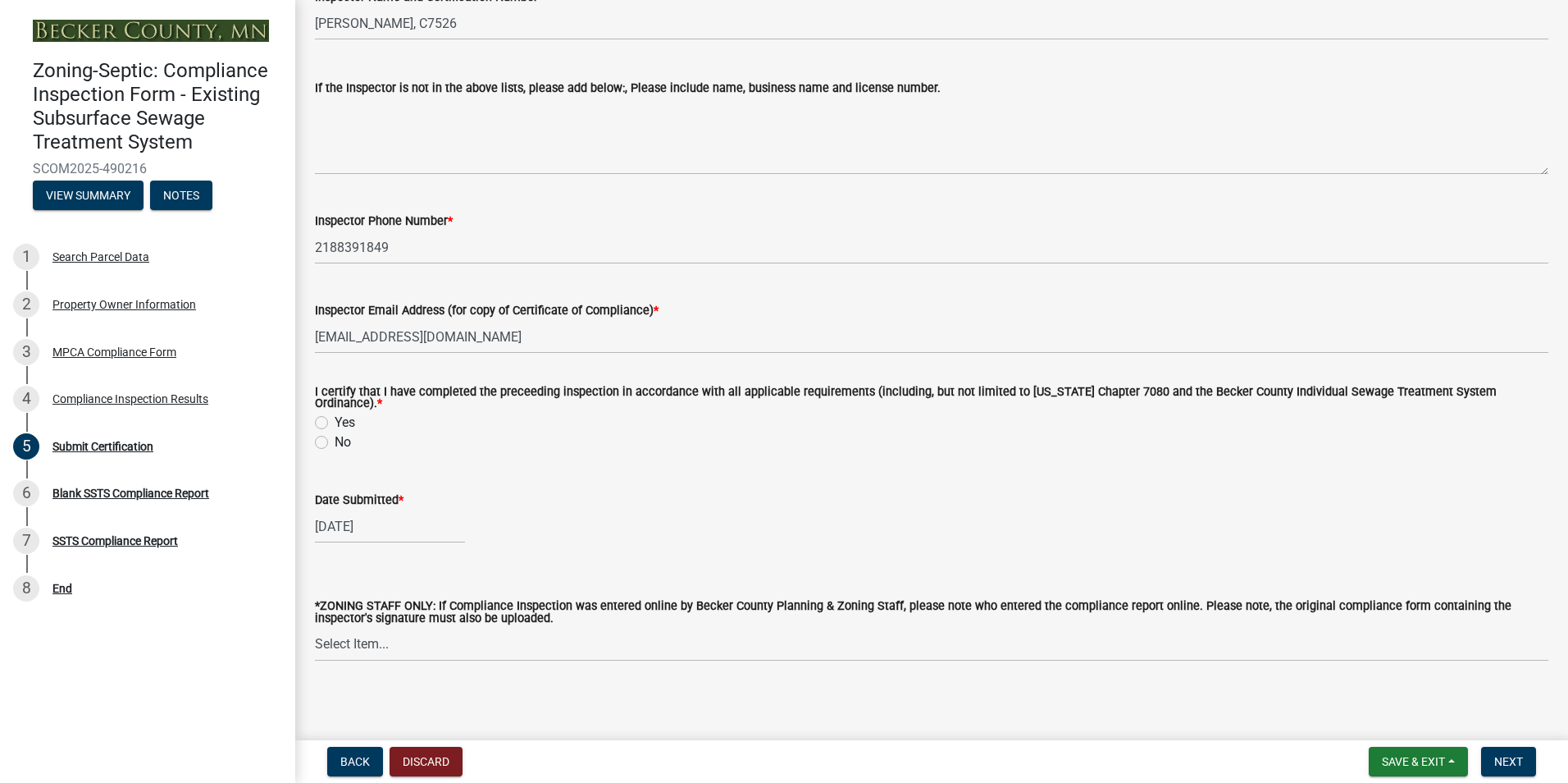
click at [334, 413] on label "Yes" at bounding box center [344, 423] width 21 height 20
click at [334, 413] on input "Yes" at bounding box center [339, 418] width 11 height 11
radio input "true"
click at [1505, 760] on span "Next" at bounding box center [1509, 761] width 28 height 13
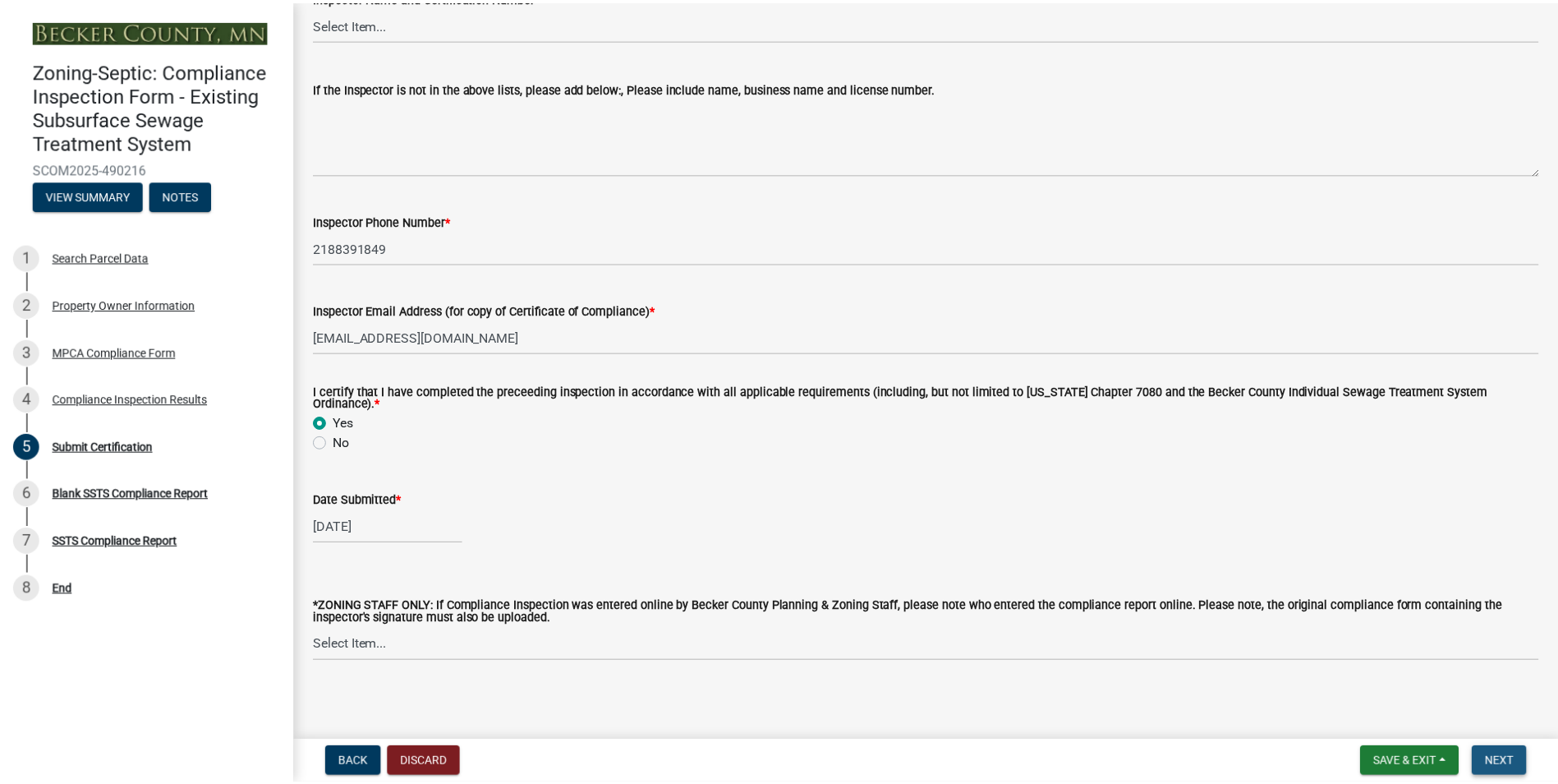
scroll to position [0, 0]
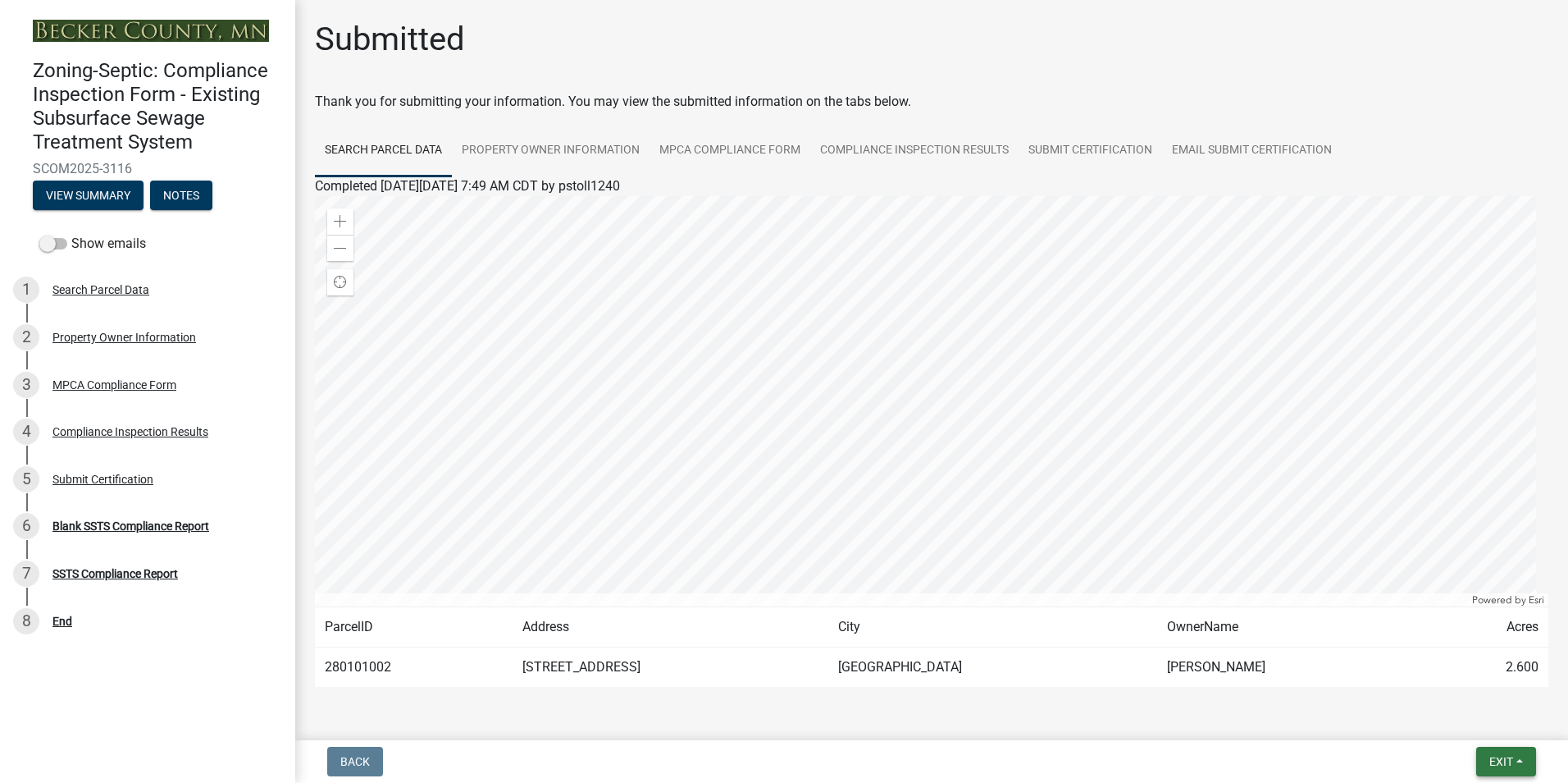
click at [1505, 760] on span "Exit" at bounding box center [1501, 761] width 24 height 13
click at [1464, 719] on button "Save & Exit" at bounding box center [1470, 718] width 131 height 39
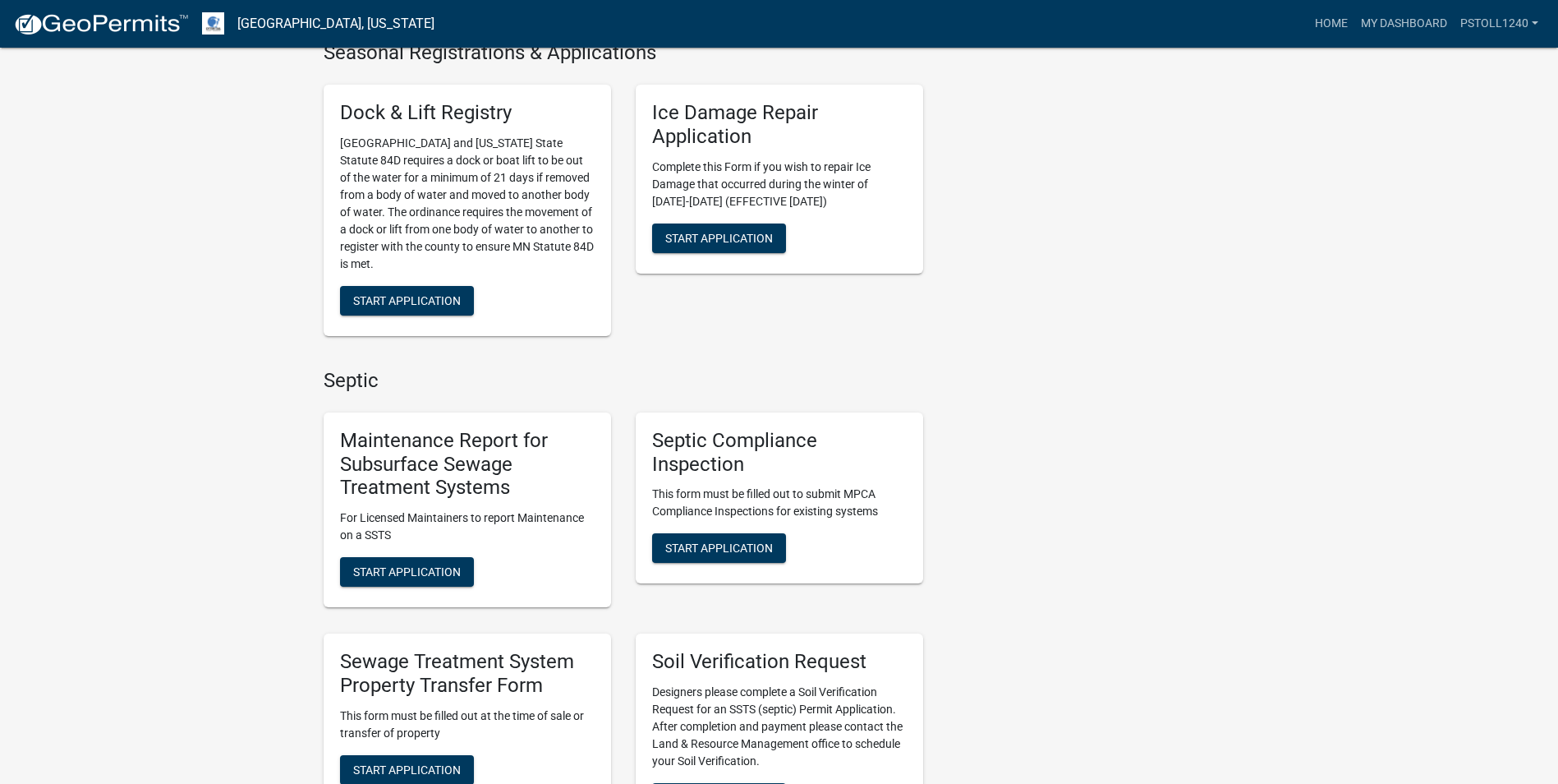
scroll to position [650, 0]
click at [712, 554] on span "Start Application" at bounding box center [719, 547] width 108 height 13
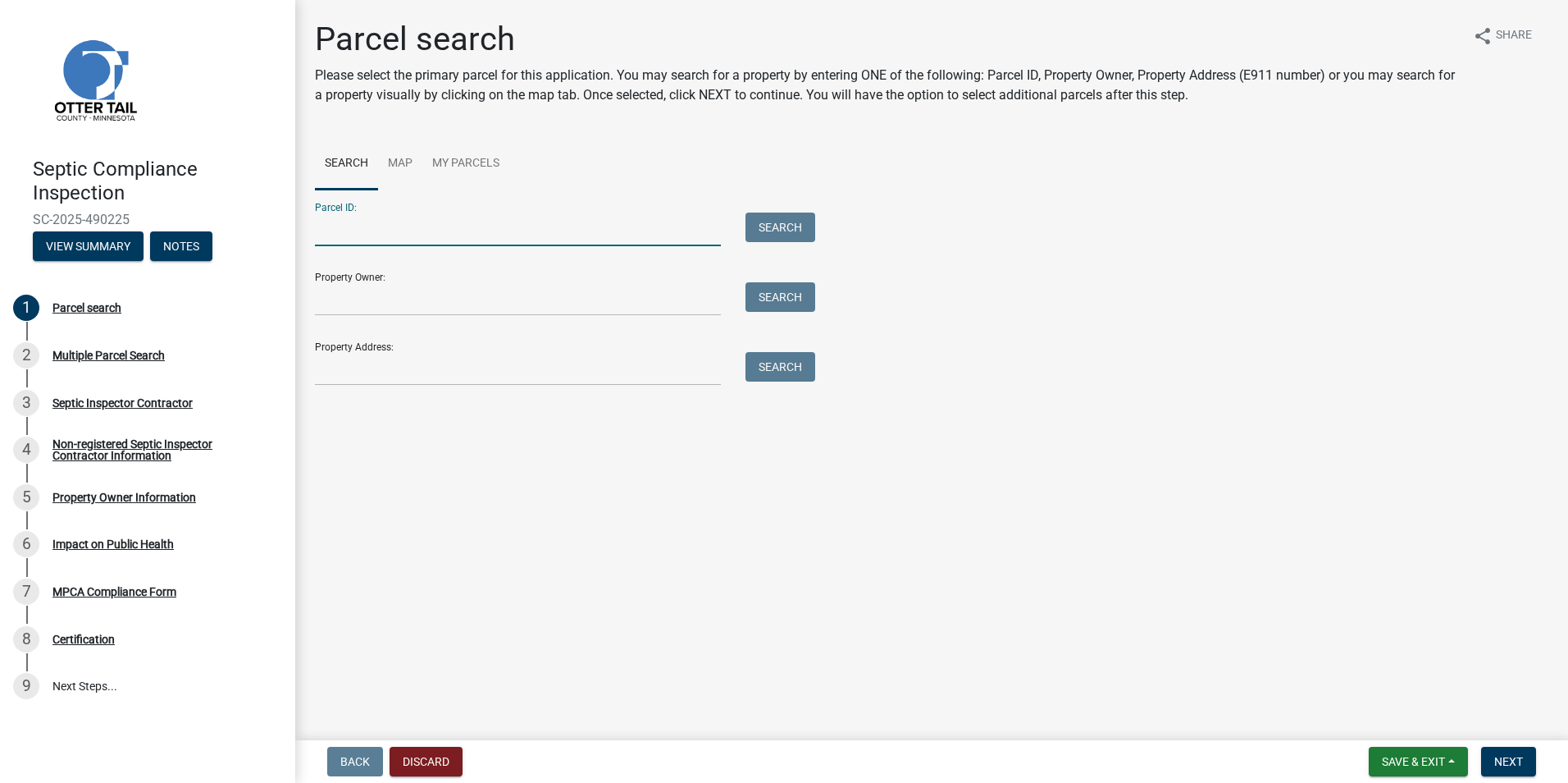
click at [343, 239] on input "Parcel ID:" at bounding box center [518, 229] width 406 height 33
type input "17000991123000"
click at [762, 229] on button "Search" at bounding box center [780, 227] width 70 height 29
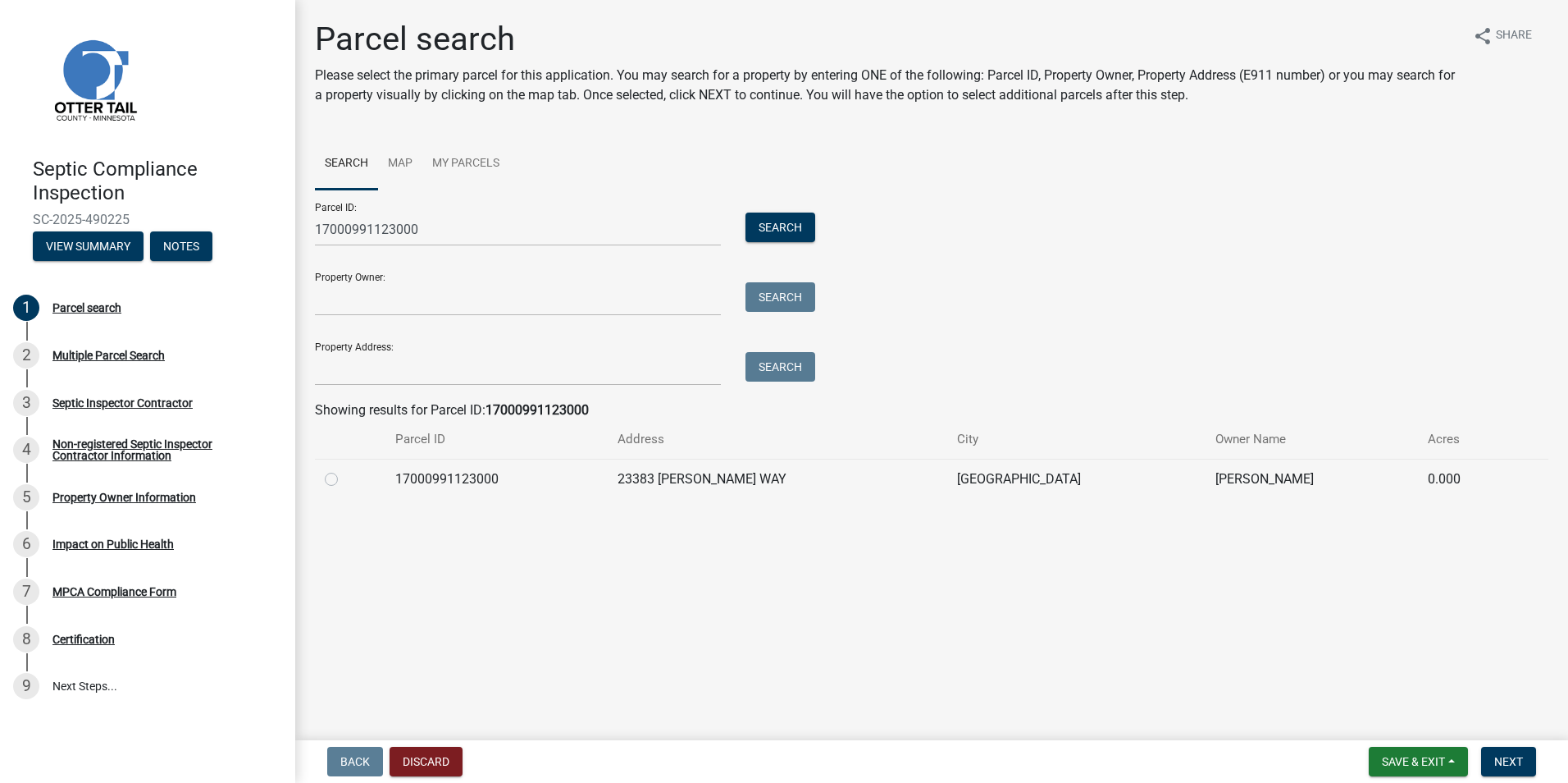
click at [344, 469] on label at bounding box center [344, 469] width 0 height 0
click at [344, 478] on input "radio" at bounding box center [349, 474] width 11 height 11
radio input "true"
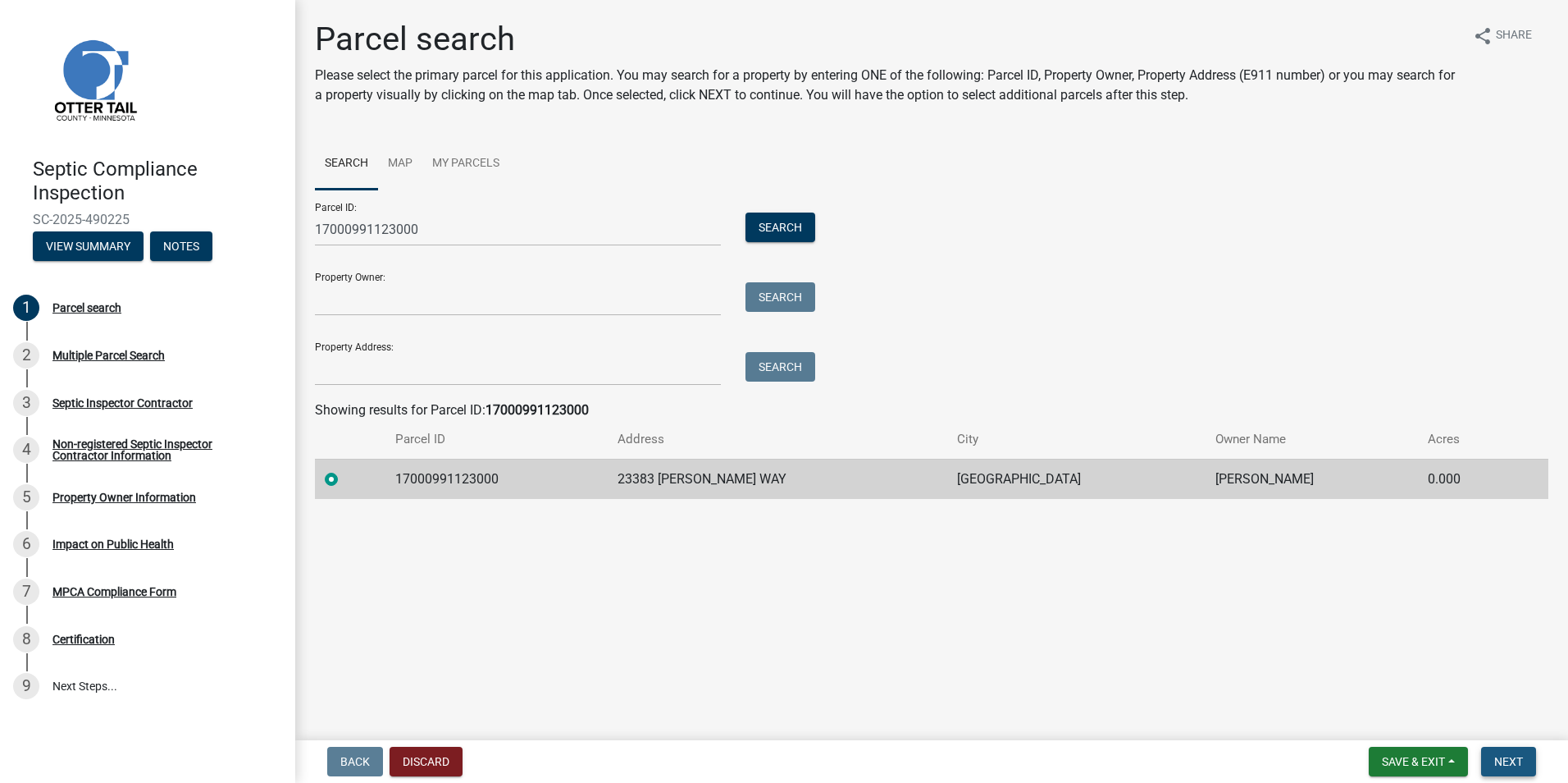
click at [1503, 764] on span "Next" at bounding box center [1509, 761] width 28 height 13
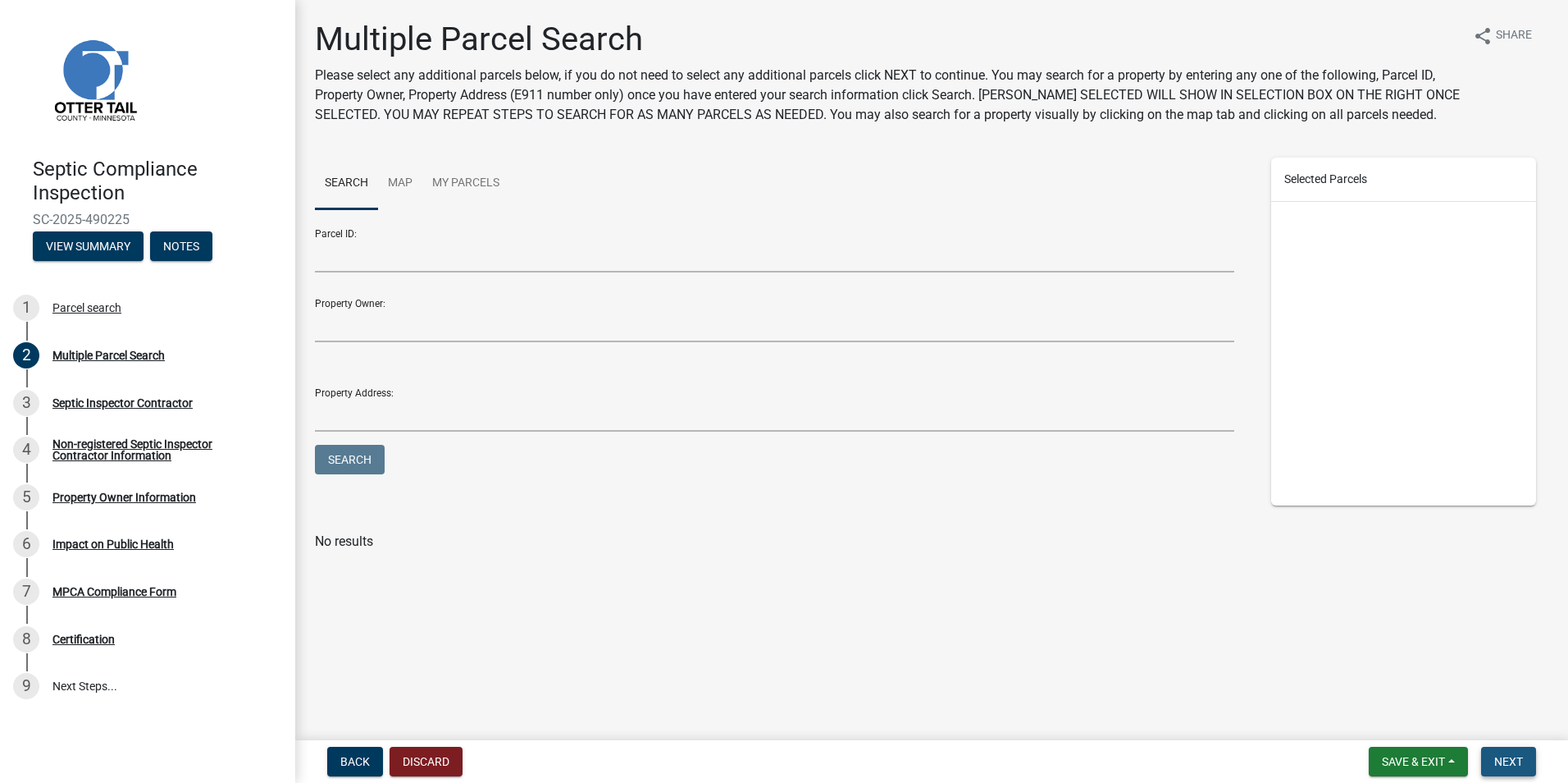
click at [1502, 756] on span "Next" at bounding box center [1509, 761] width 28 height 13
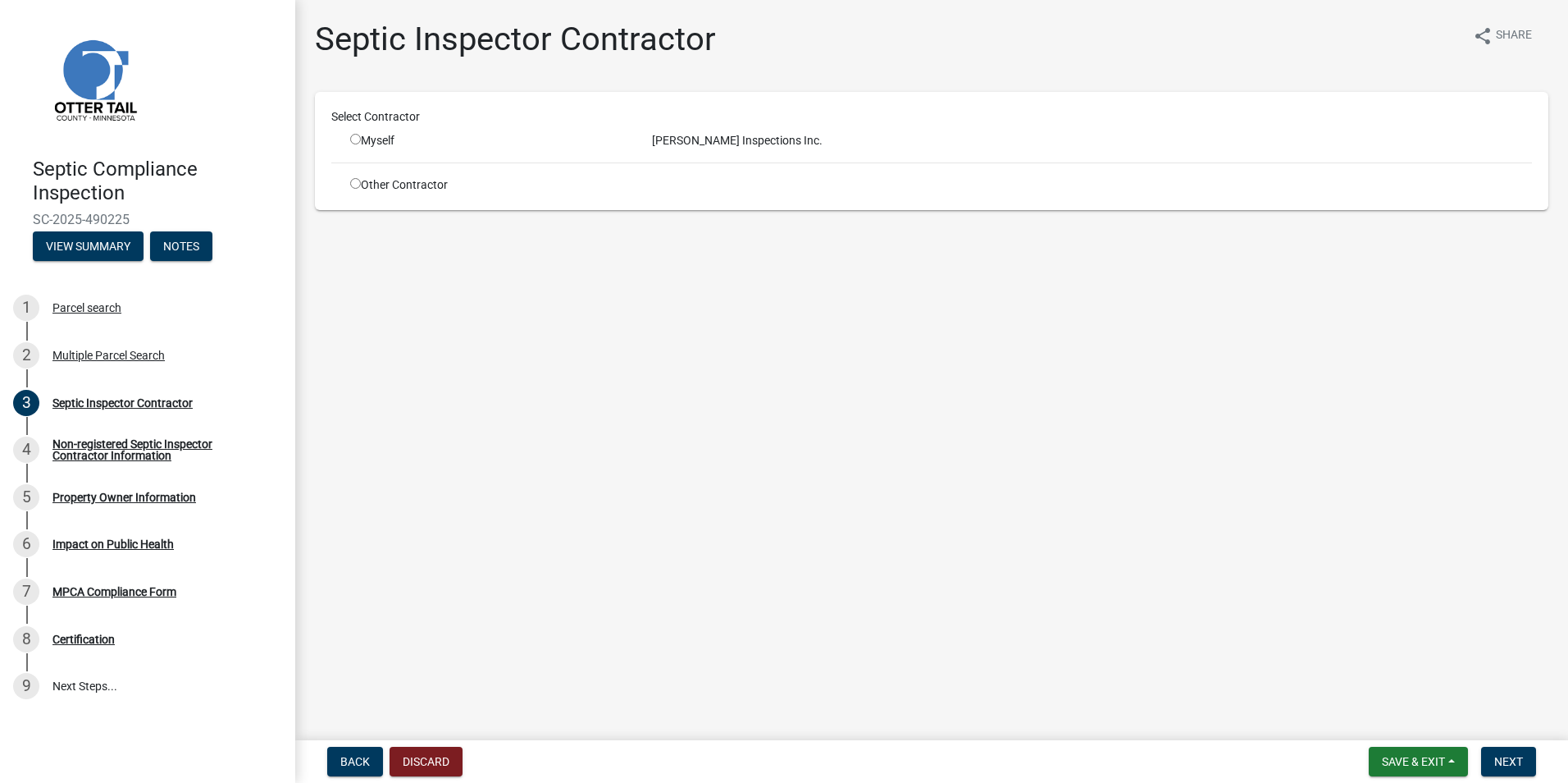
click at [355, 143] on input "radio" at bounding box center [355, 138] width 11 height 11
radio input "true"
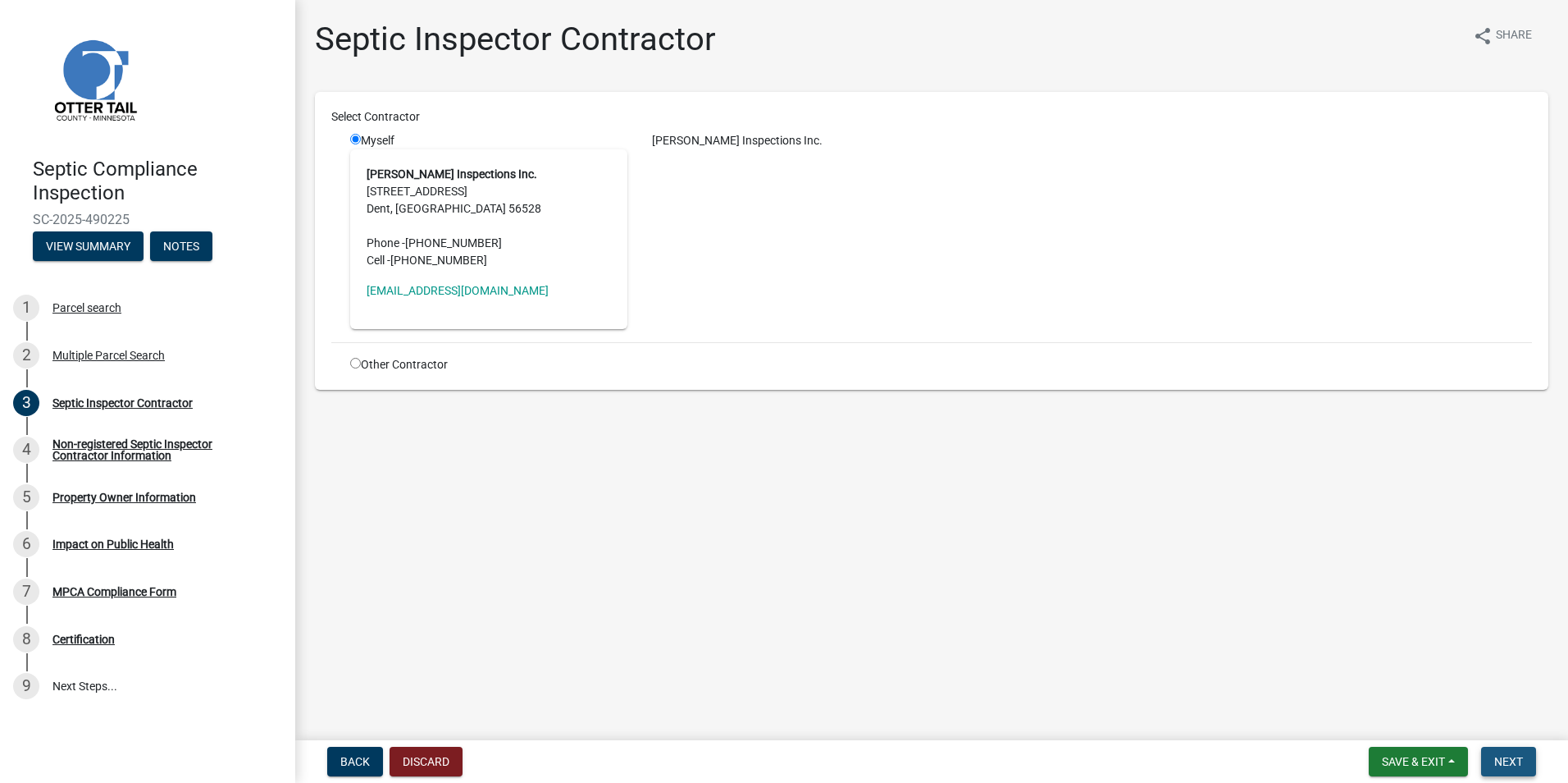
click at [1503, 756] on span "Next" at bounding box center [1509, 761] width 28 height 13
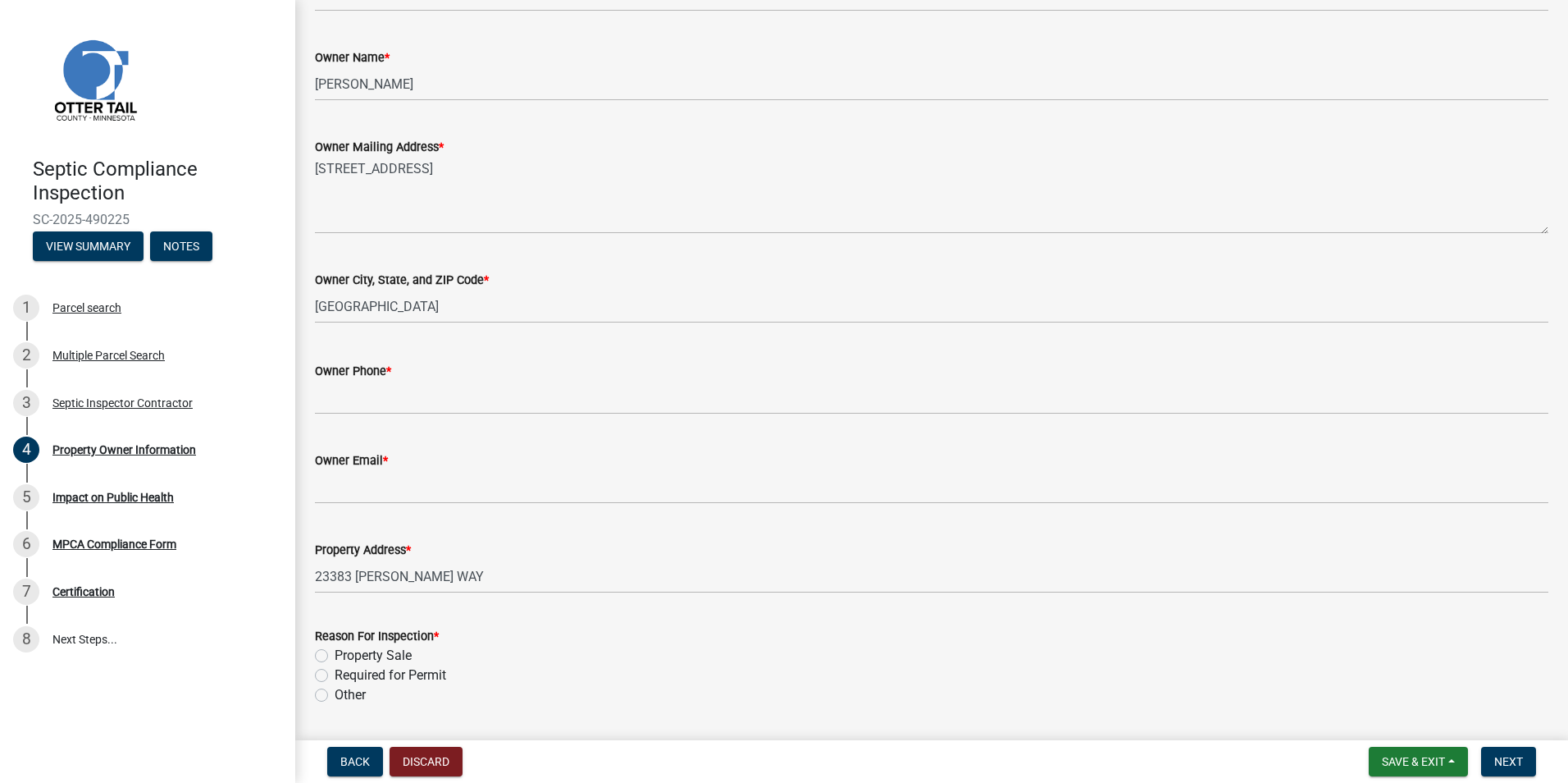
scroll to position [312, 0]
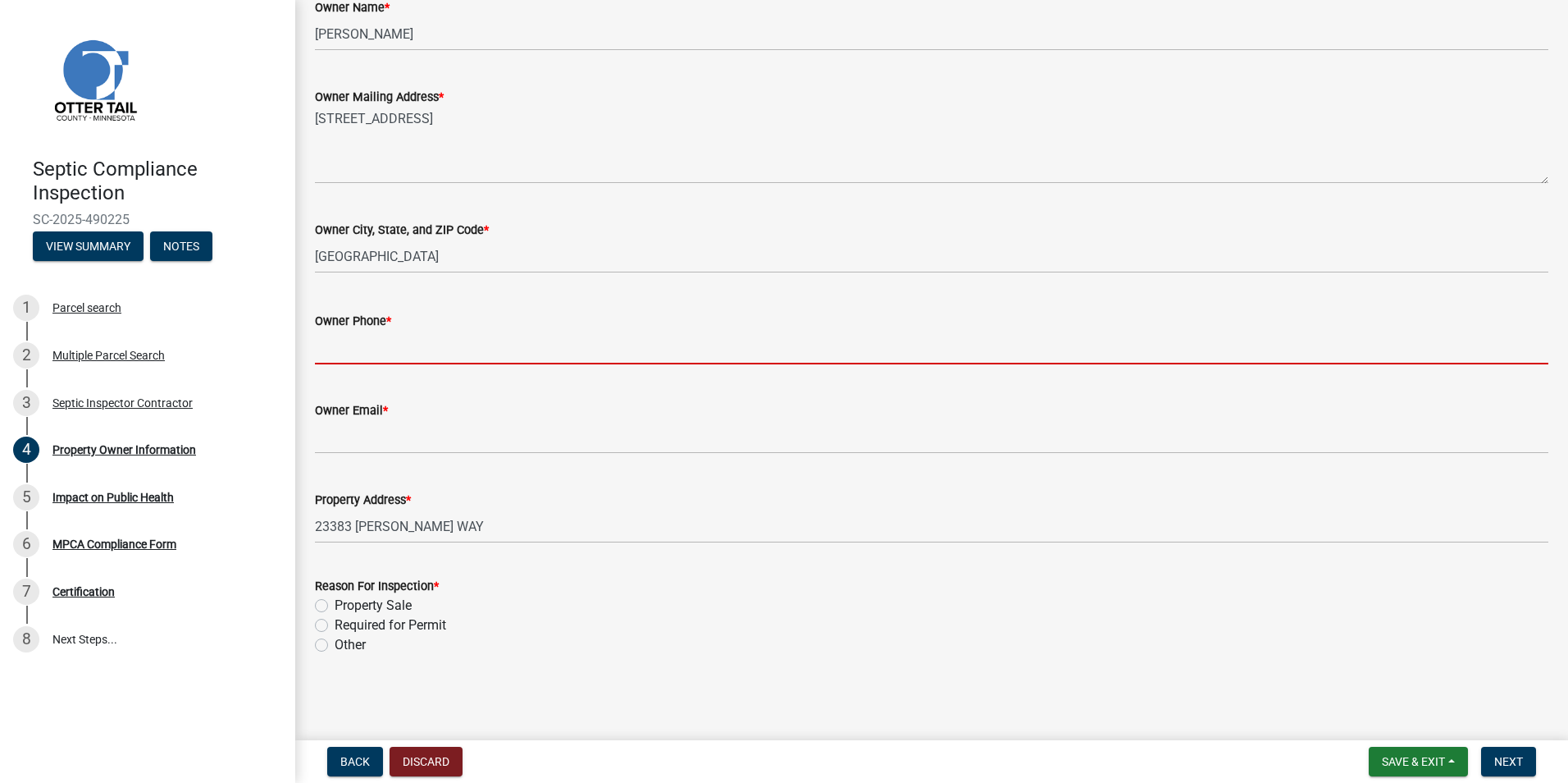
click at [334, 353] on input "Owner Phone *" at bounding box center [932, 347] width 1234 height 33
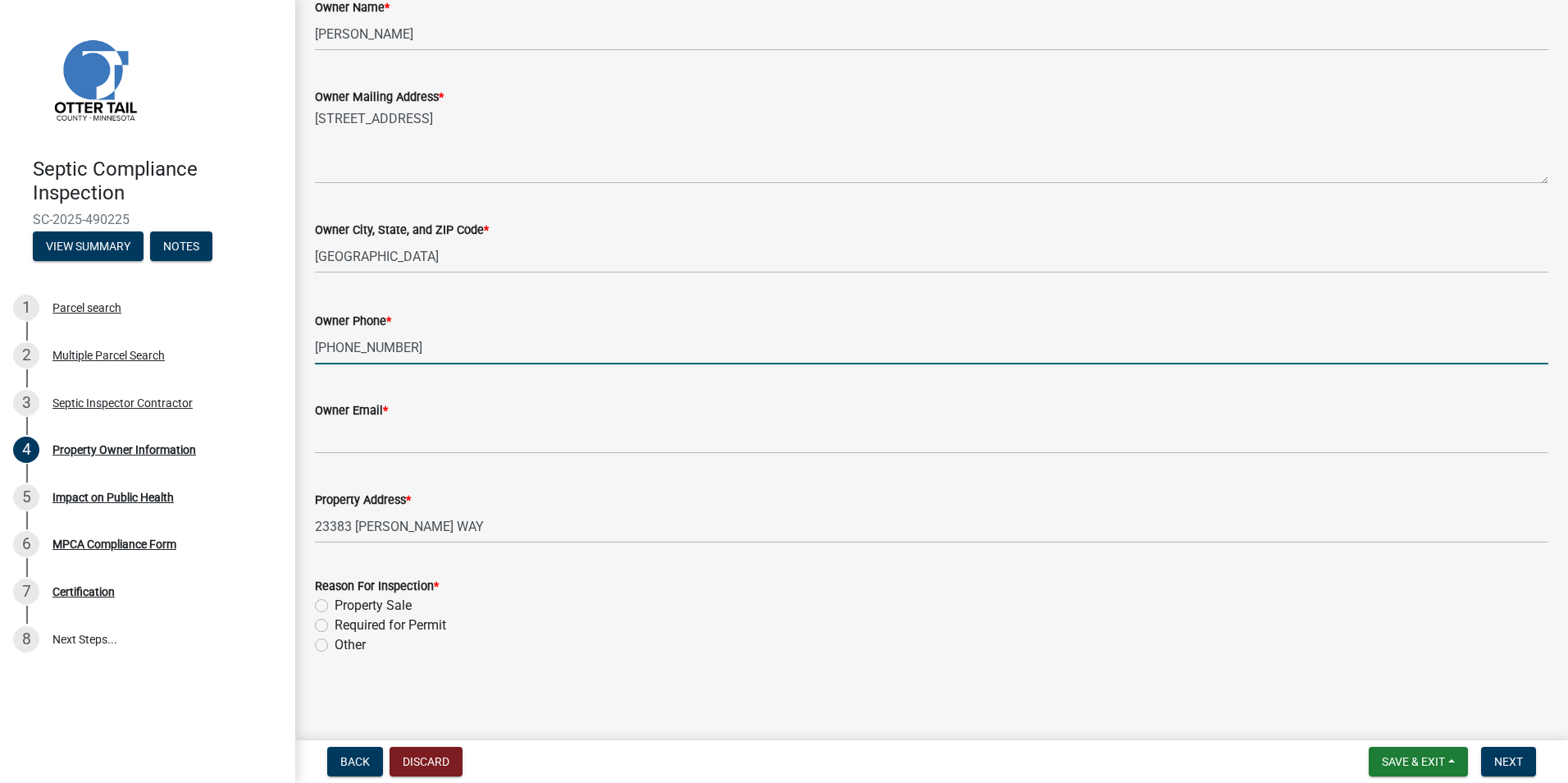
type input "218-233-5573"
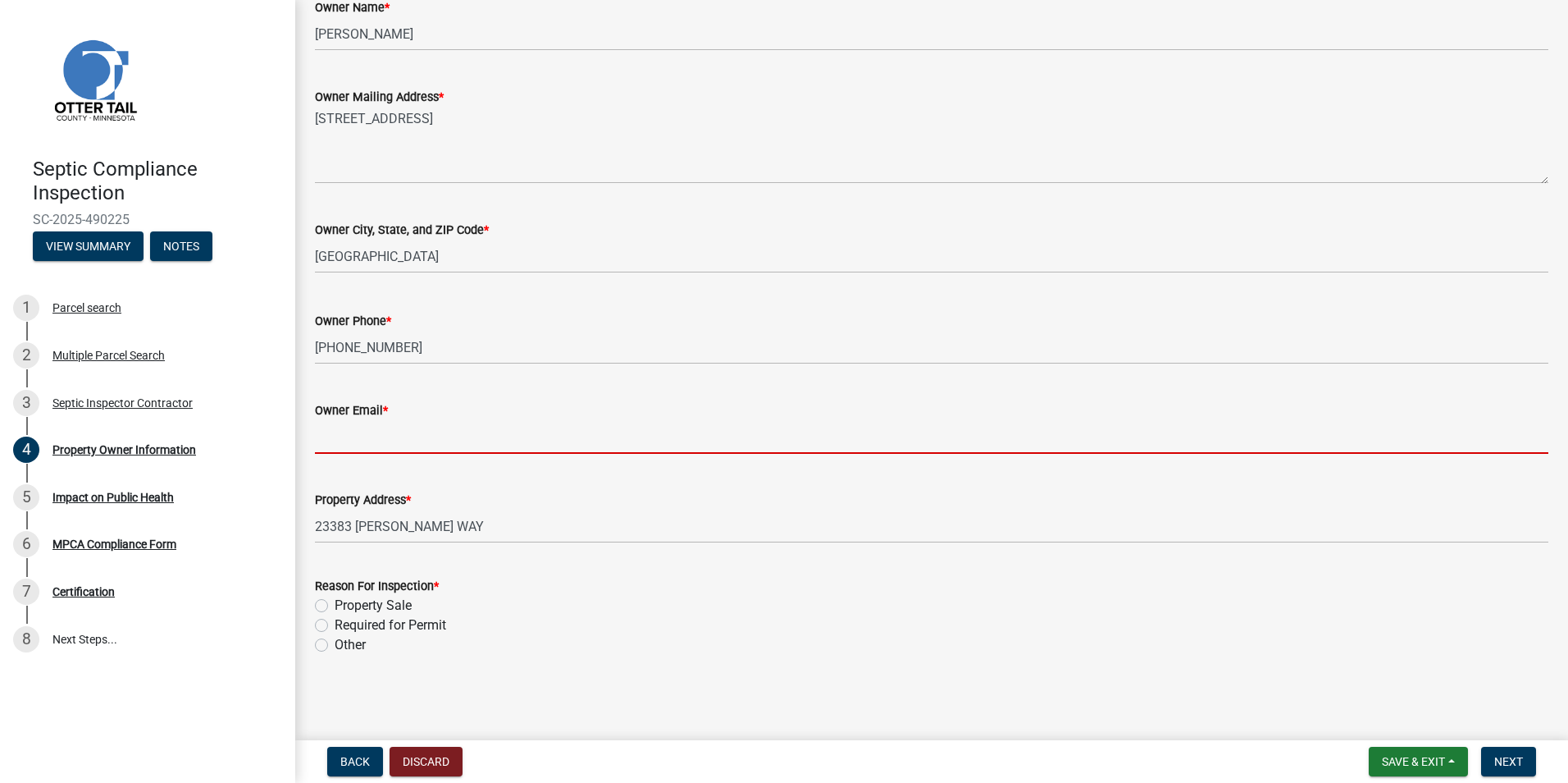
click at [340, 439] on input "Owner Email *" at bounding box center [932, 437] width 1234 height 33
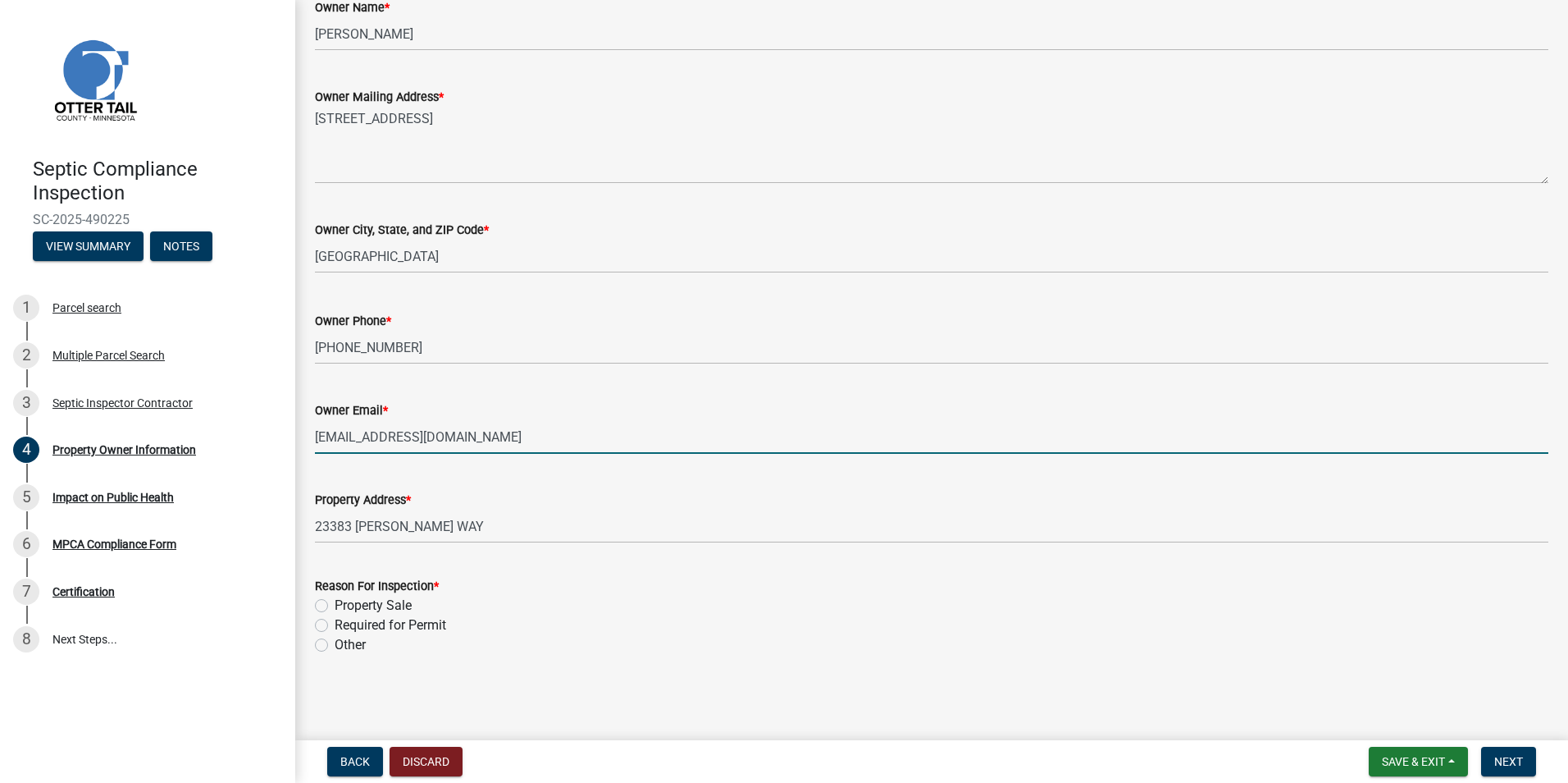
type input "dcook123@gmail.com"
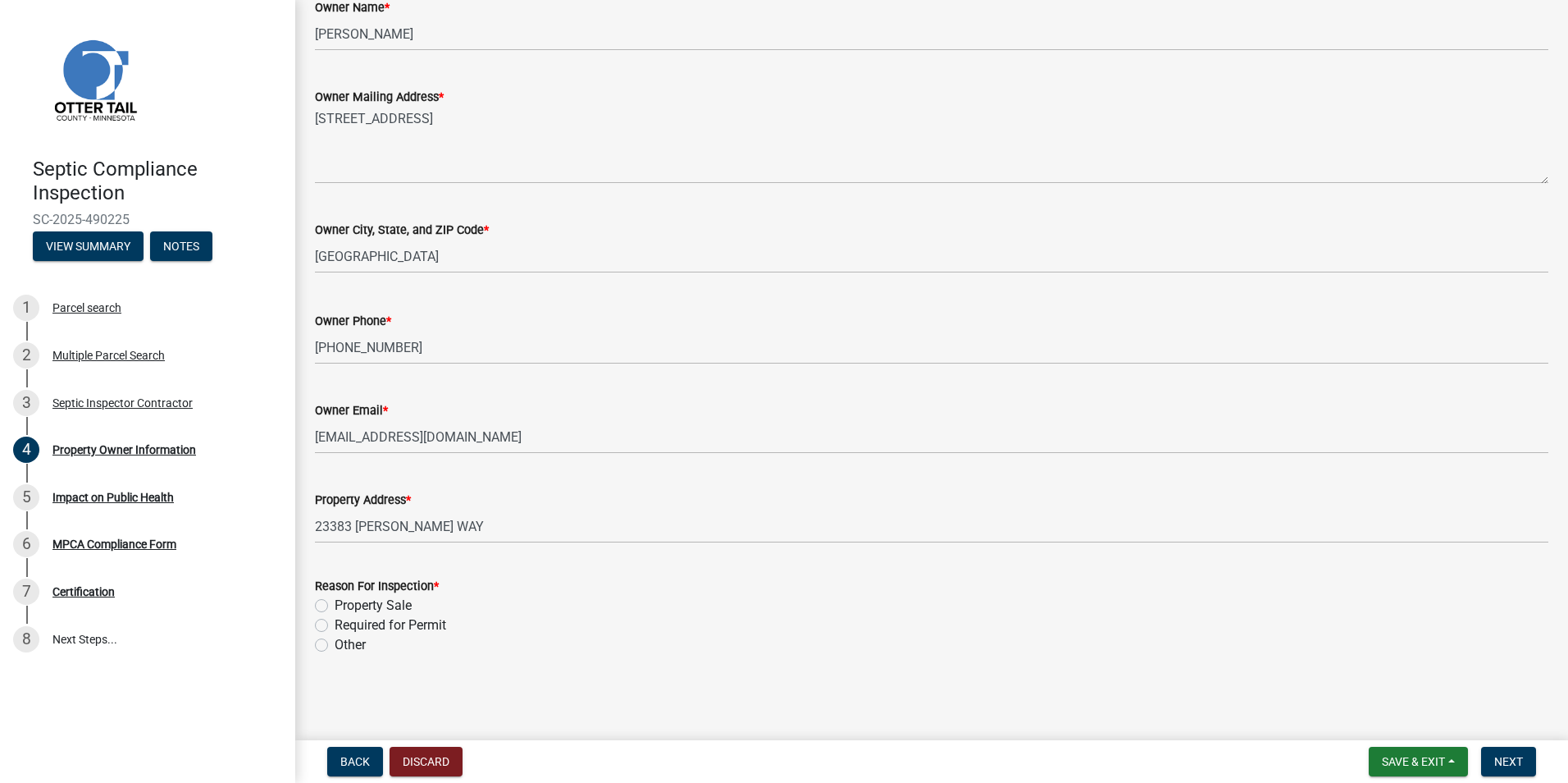
click at [334, 603] on label "Property Sale" at bounding box center [373, 605] width 77 height 20
click at [334, 603] on input "Property Sale" at bounding box center [339, 600] width 11 height 11
radio input "true"
click at [1502, 755] on span "Next" at bounding box center [1509, 761] width 28 height 13
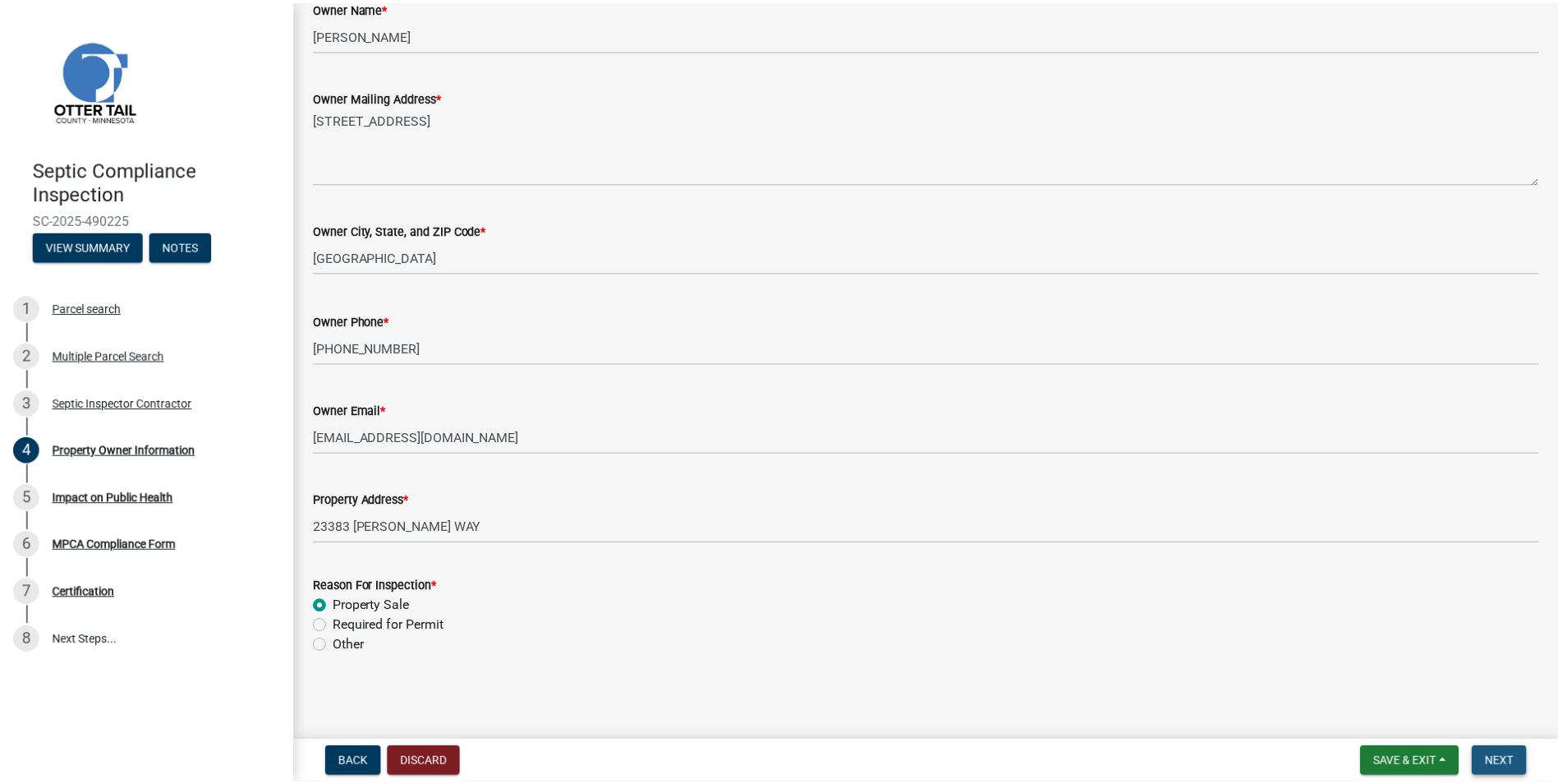
scroll to position [0, 0]
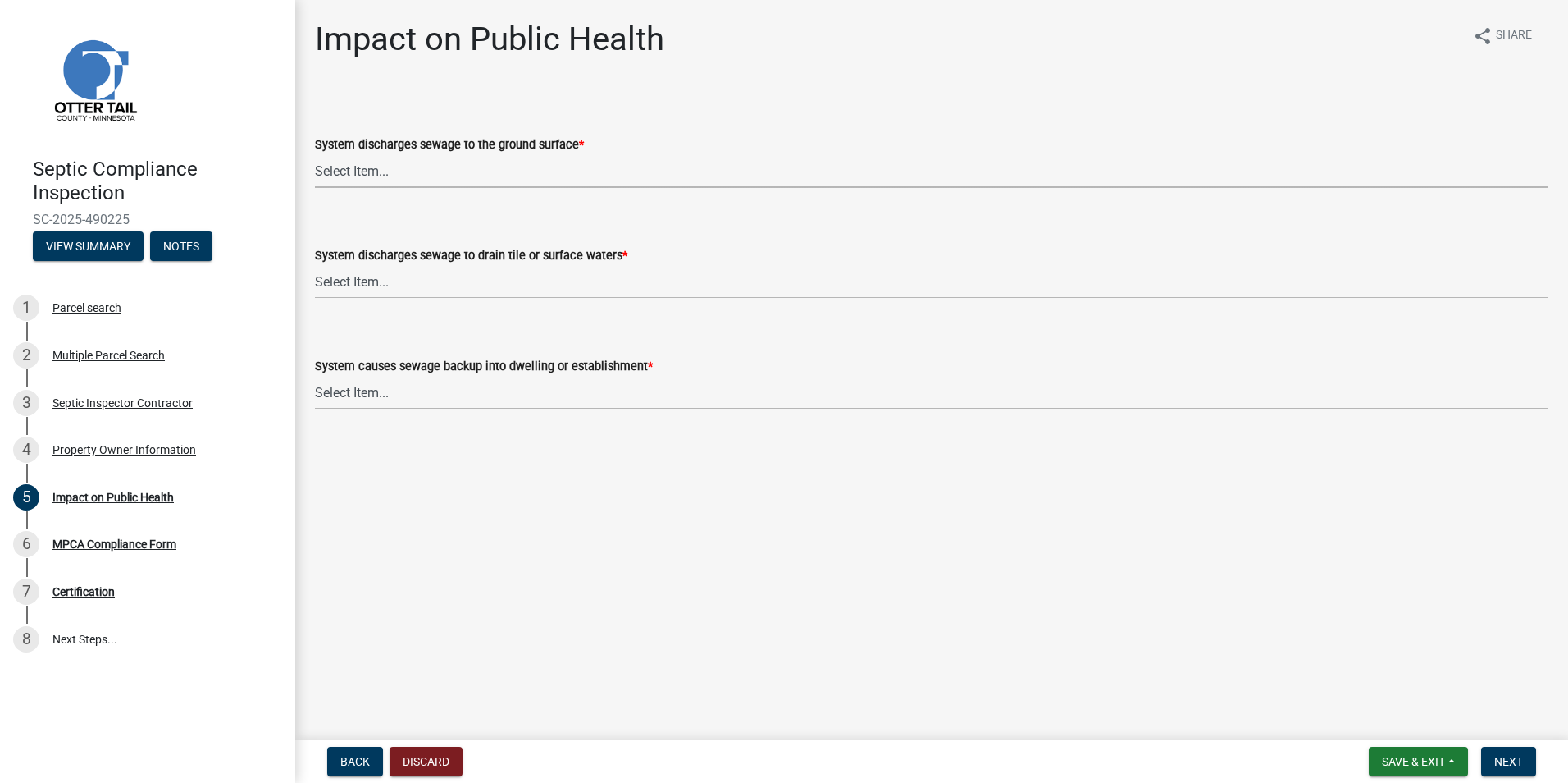
click at [356, 170] on select "Select Item... Yes No" at bounding box center [932, 171] width 1234 height 33
click at [315, 154] on select "Select Item... Yes No" at bounding box center [932, 171] width 1234 height 33
select select "9c5ef684-d0d4-4879-ab12-905ddbd81a72"
click at [343, 284] on select "Select Item... Yes No" at bounding box center [932, 282] width 1234 height 33
click at [315, 265] on select "Select Item... Yes No" at bounding box center [932, 282] width 1234 height 33
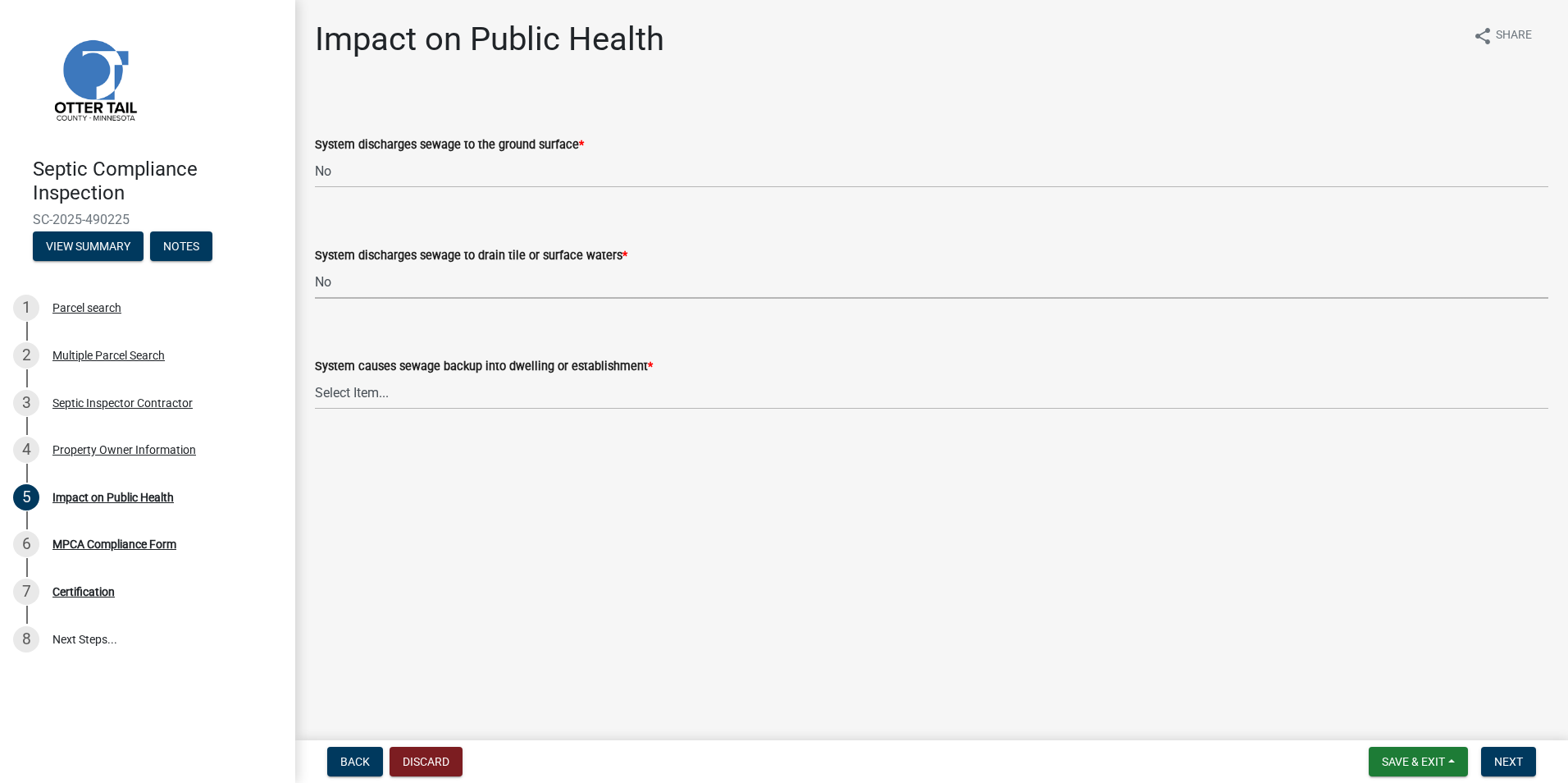
select select "7d491a2b-e9f0-4952-b474-53ca749b22af"
click at [345, 389] on select "Select Item... Yes No" at bounding box center [932, 393] width 1234 height 33
click at [315, 376] on select "Select Item... Yes No" at bounding box center [932, 393] width 1234 height 33
select select "6e07b46b-a403-4f3e-b4fc-218acc732c01"
click at [1494, 751] on button "Next" at bounding box center [1509, 760] width 55 height 29
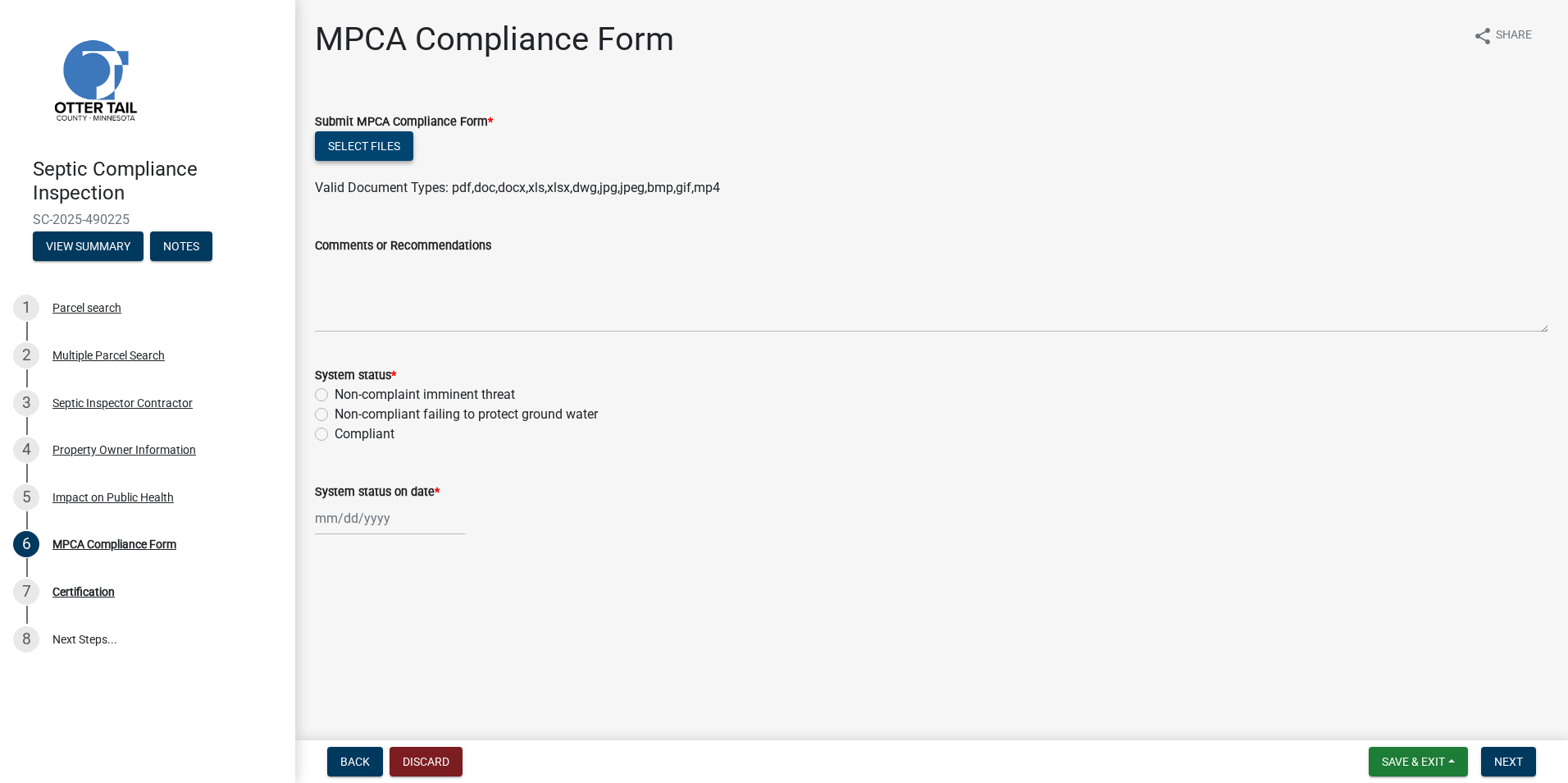
click at [371, 148] on button "Select files" at bounding box center [364, 145] width 98 height 29
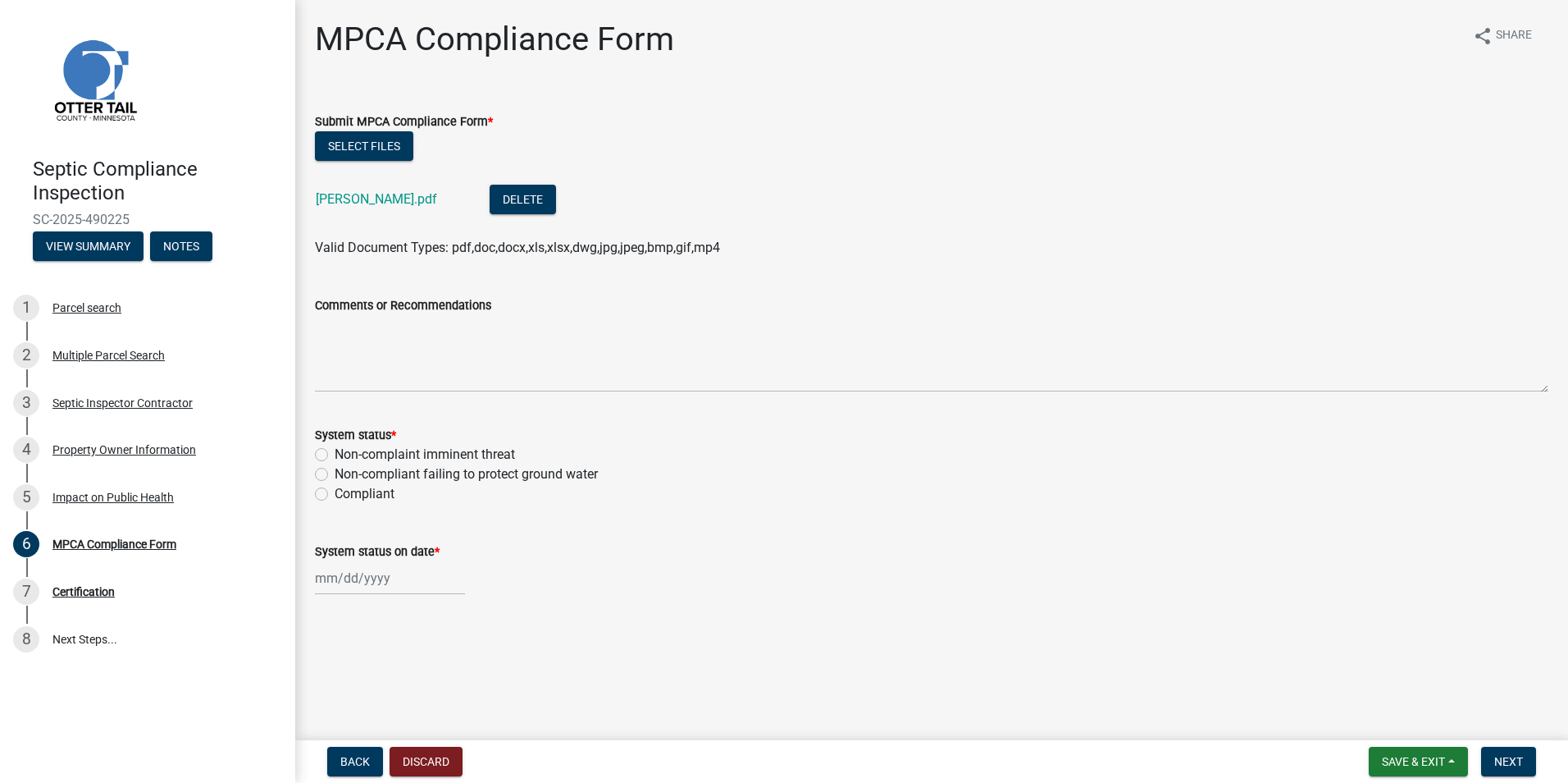
click at [334, 495] on label "Compliant" at bounding box center [364, 494] width 60 height 20
click at [334, 494] on input "Compliant" at bounding box center [339, 489] width 11 height 11
radio input "true"
select select "10"
select select "2025"
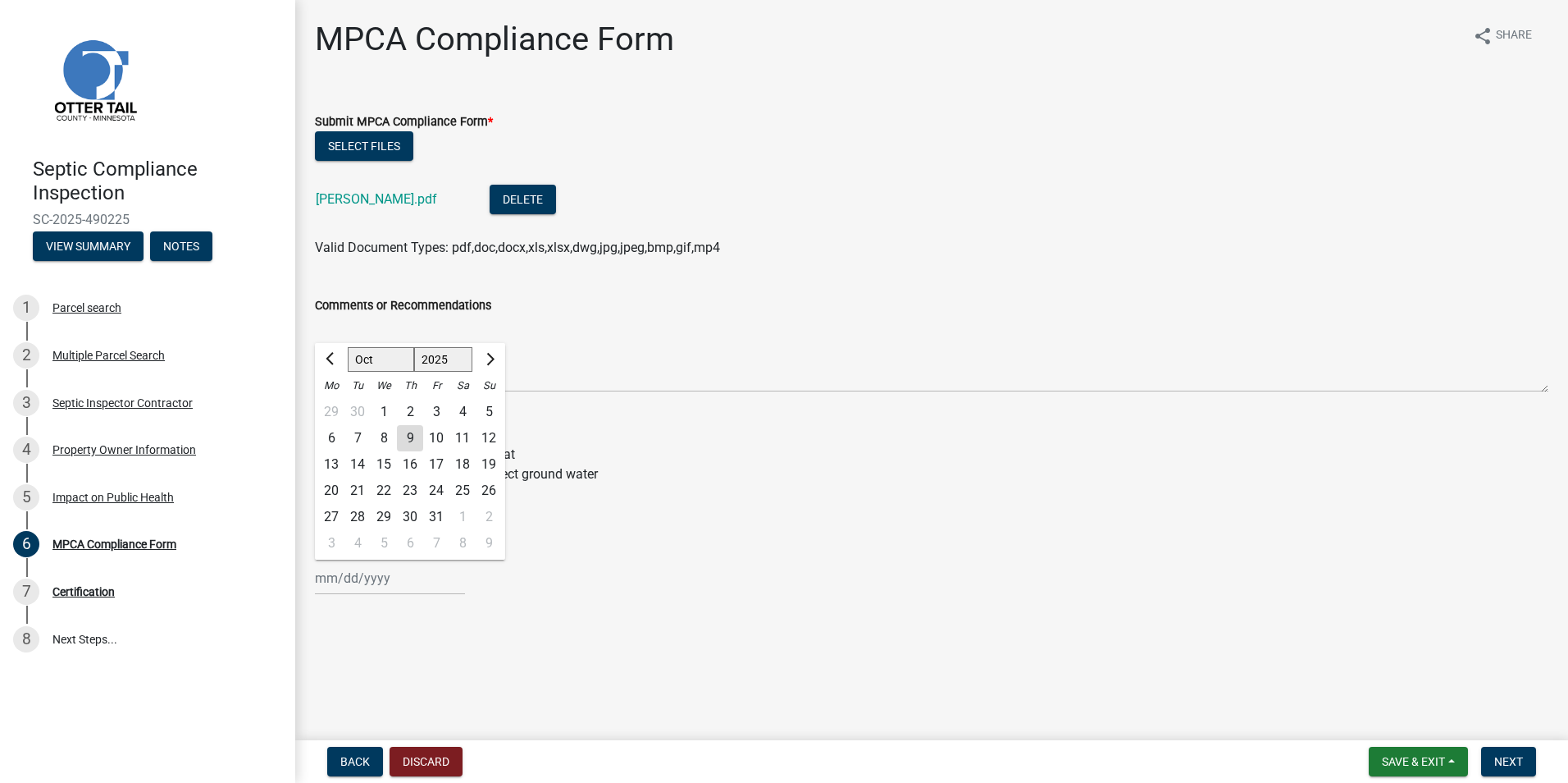
click at [353, 575] on input "System status on date *" at bounding box center [390, 578] width 150 height 33
click at [379, 439] on div "8" at bounding box center [383, 438] width 26 height 26
type input "[DATE]"
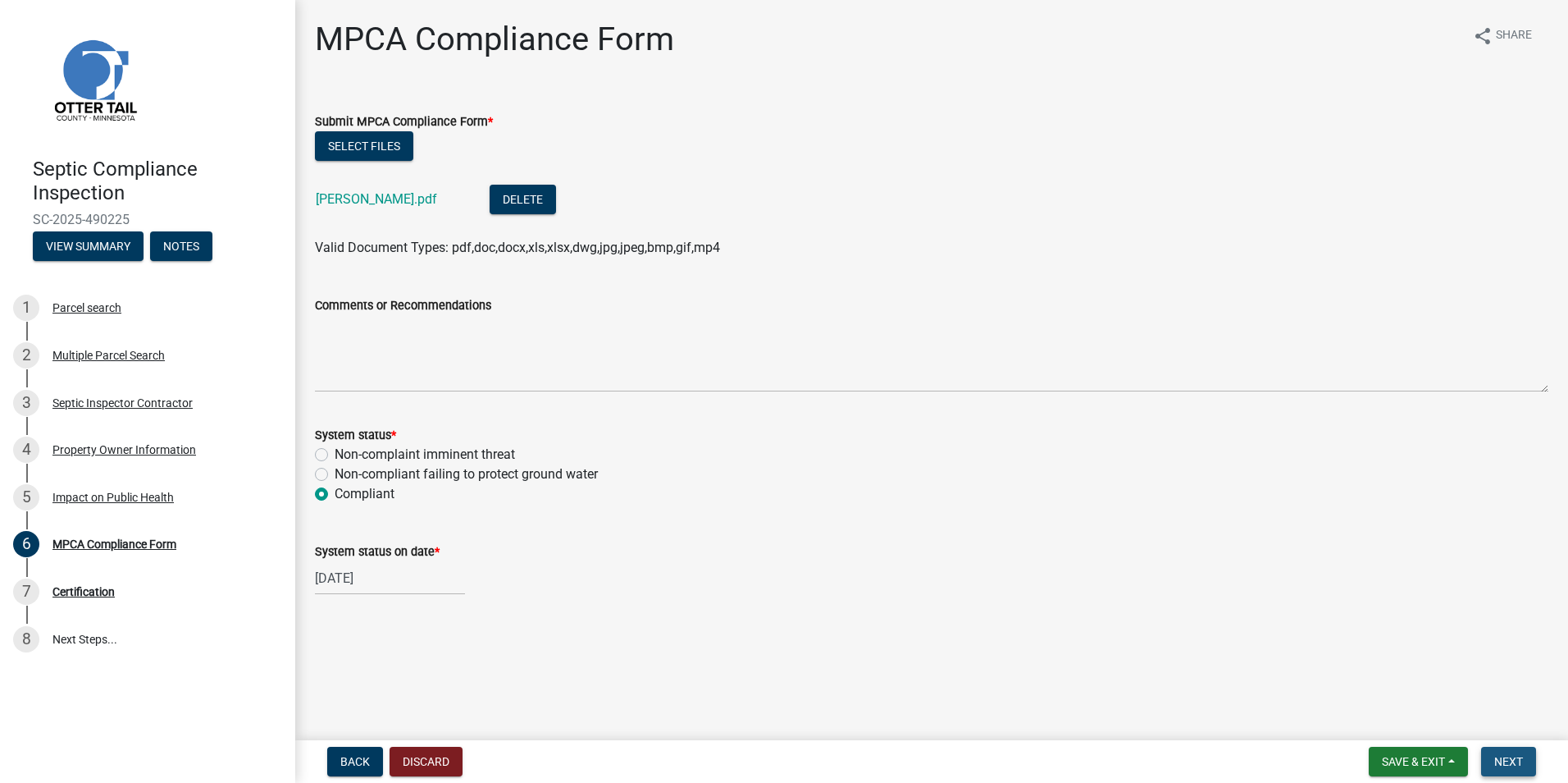
click at [1502, 752] on button "Next" at bounding box center [1509, 760] width 55 height 29
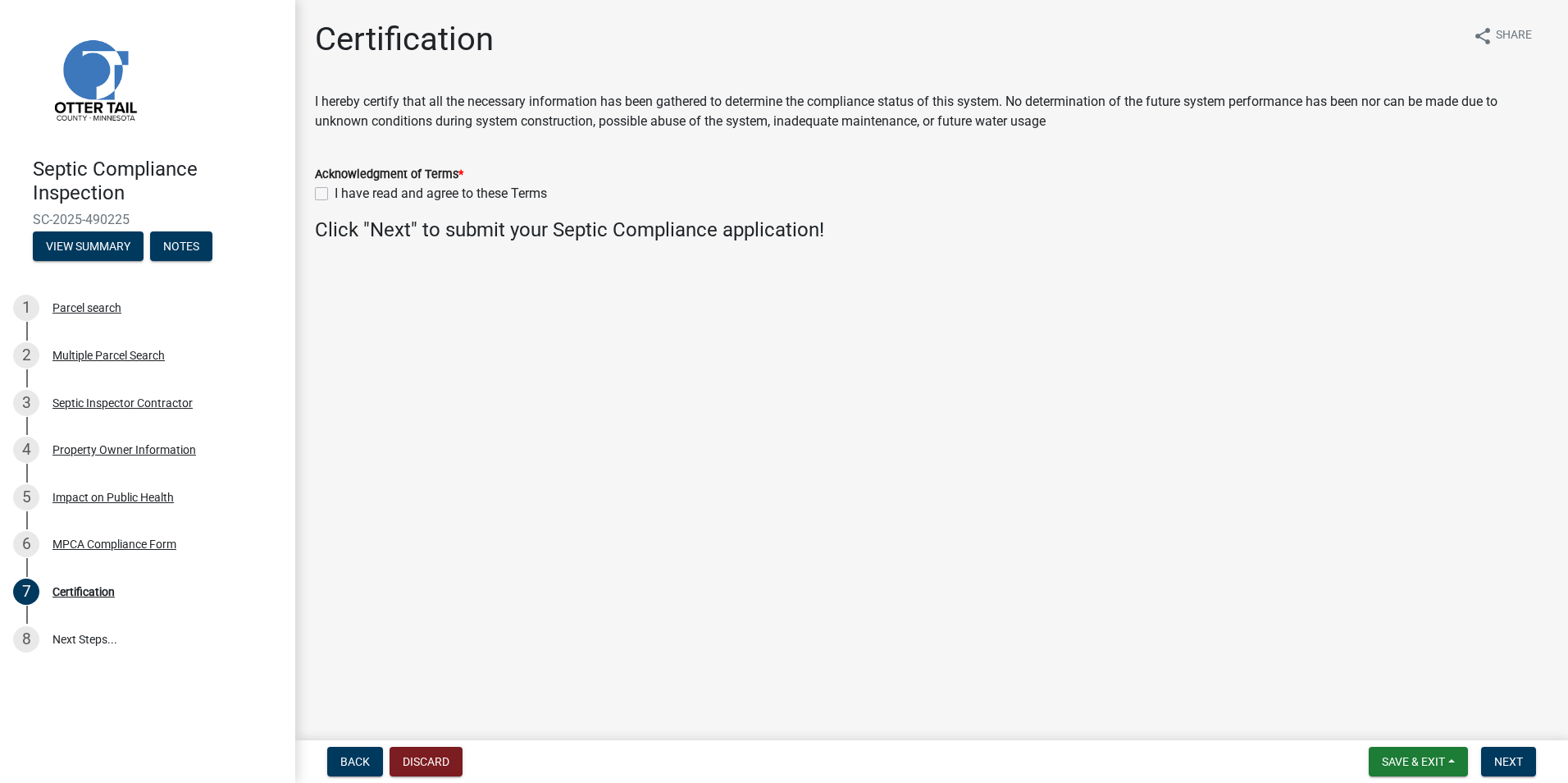
click at [334, 192] on label "I have read and agree to these Terms" at bounding box center [440, 193] width 213 height 20
click at [334, 192] on input "I have read and agree to these Terms" at bounding box center [339, 188] width 11 height 11
checkbox input "true"
click at [1503, 763] on span "Next" at bounding box center [1509, 761] width 28 height 13
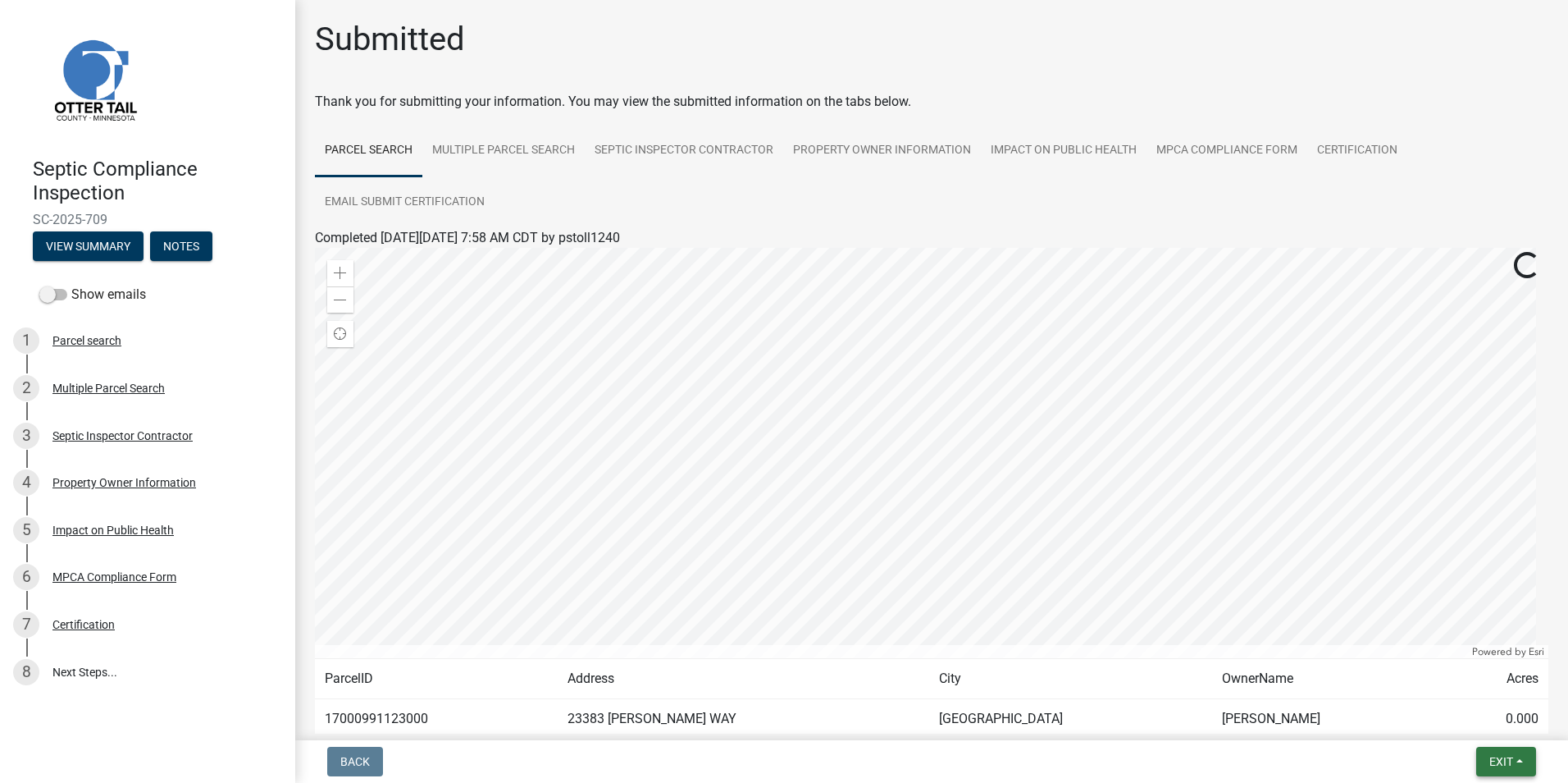
click at [1503, 763] on span "Exit" at bounding box center [1501, 761] width 24 height 13
click at [1462, 715] on button "Save & Exit" at bounding box center [1470, 718] width 131 height 39
